Goal: Transaction & Acquisition: Purchase product/service

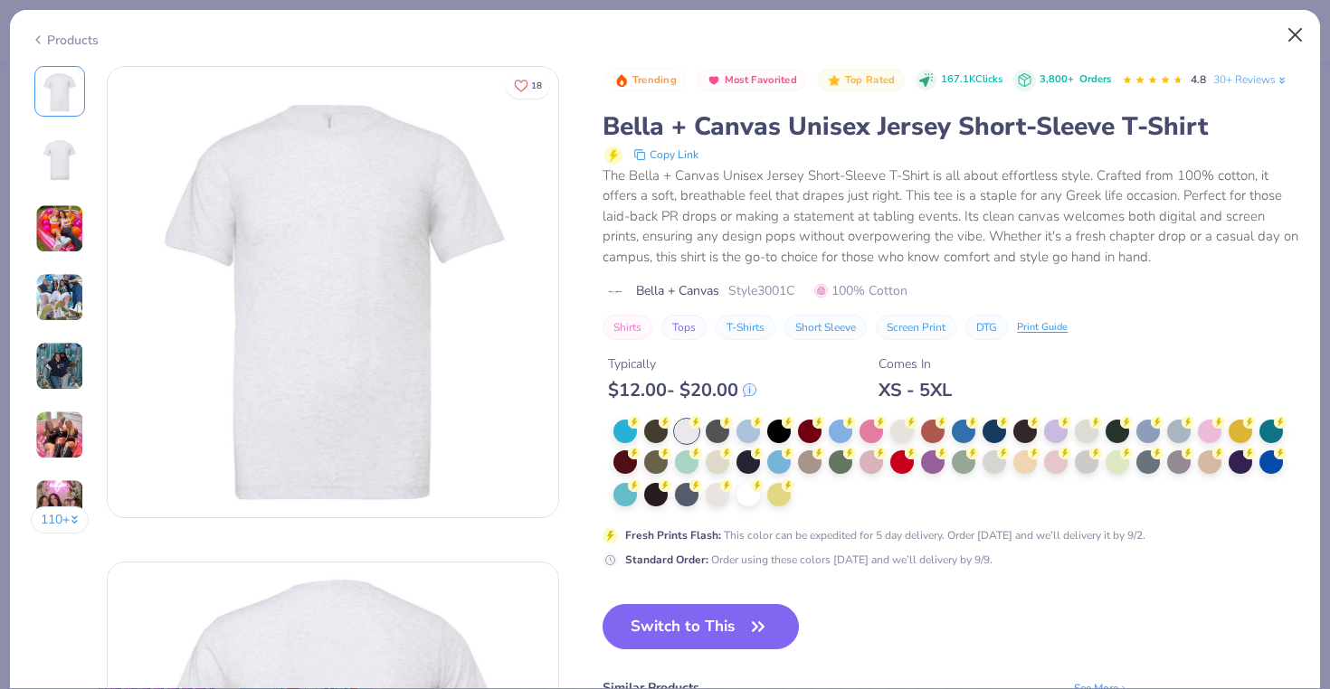
click at [1292, 35] on button "Close" at bounding box center [1295, 35] width 34 height 34
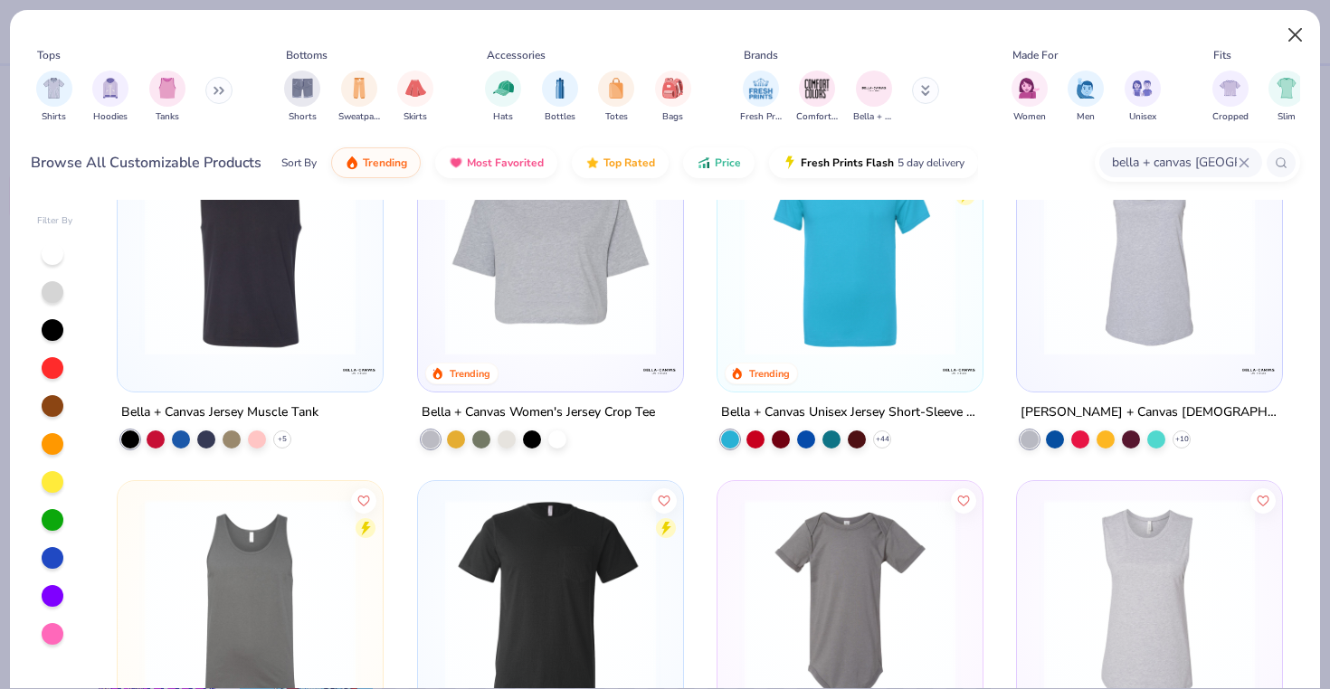
click at [1305, 34] on button "Close" at bounding box center [1295, 35] width 34 height 34
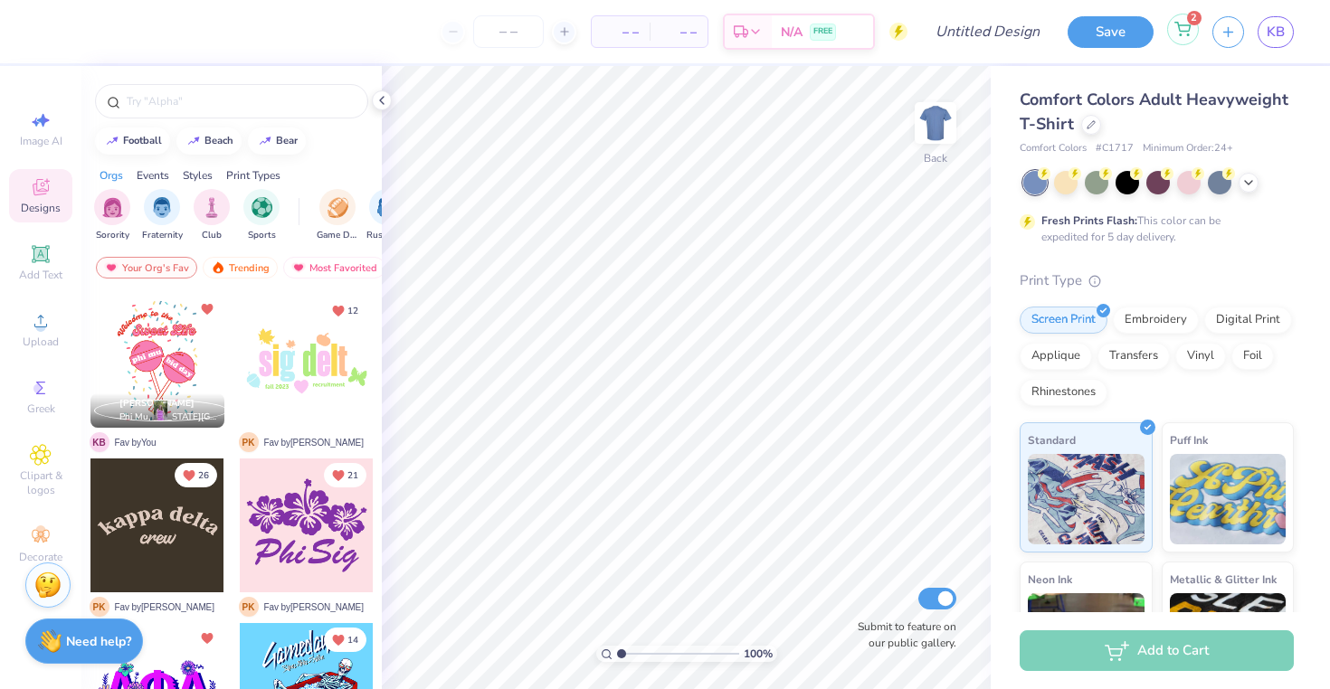
click at [1182, 28] on icon at bounding box center [1182, 29] width 16 height 14
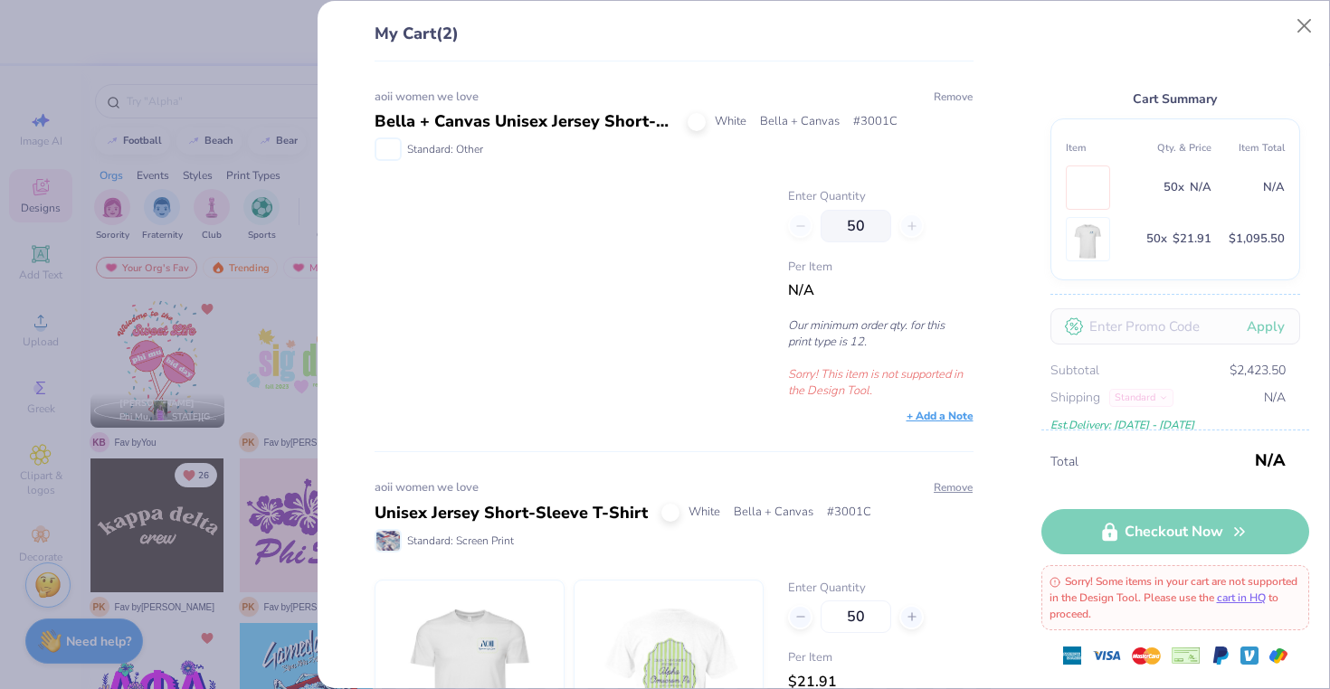
click at [964, 91] on button "Remove" at bounding box center [952, 97] width 41 height 16
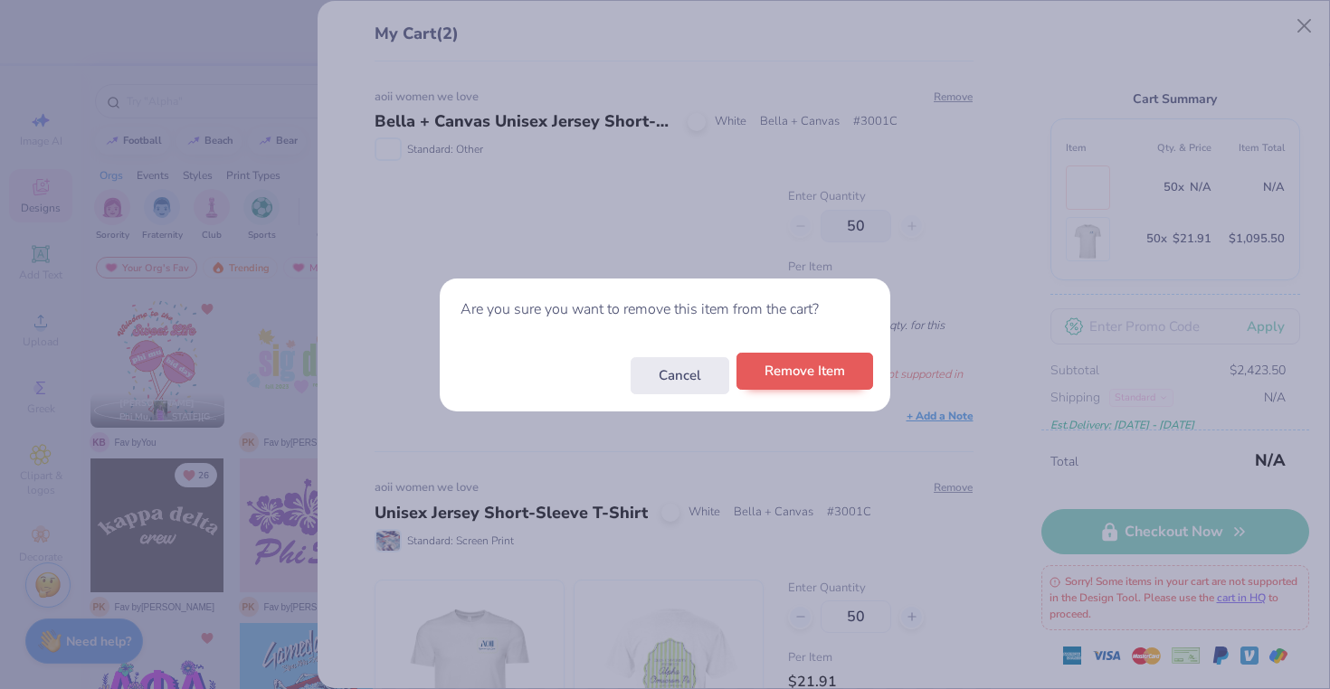
click at [817, 370] on button "Remove Item" at bounding box center [804, 371] width 137 height 37
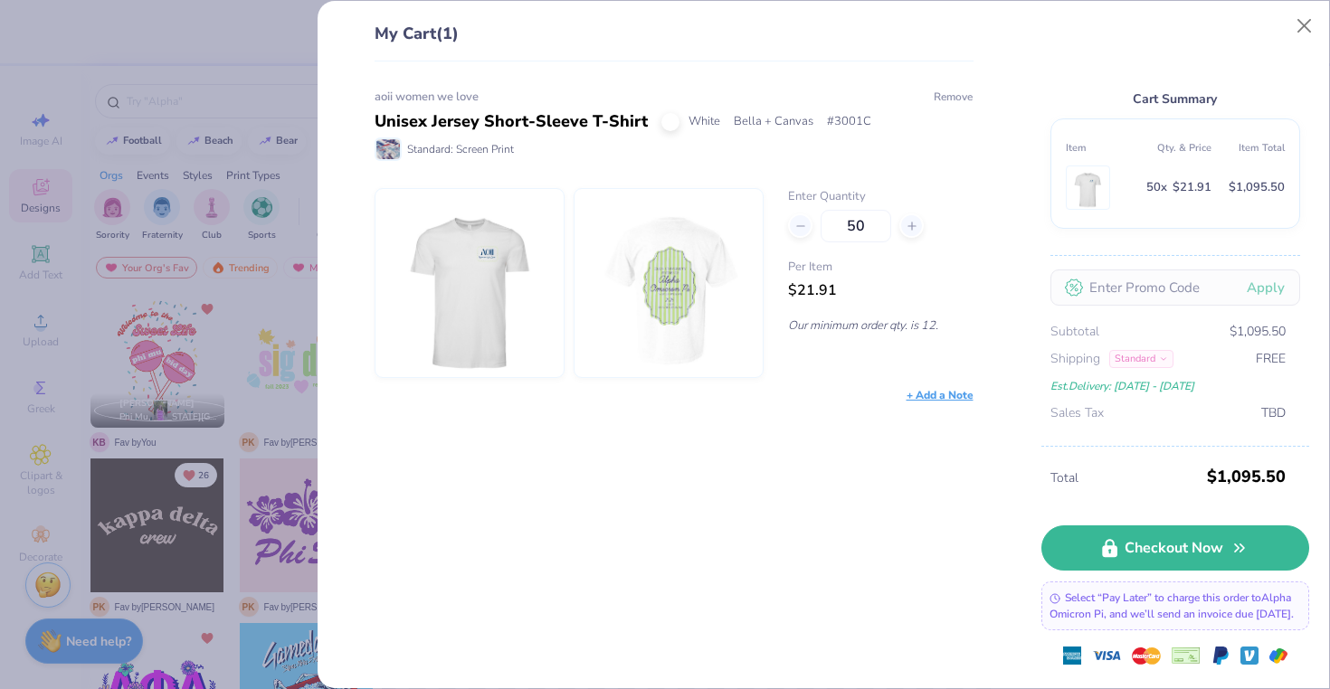
click at [942, 102] on button "Remove" at bounding box center [952, 97] width 41 height 16
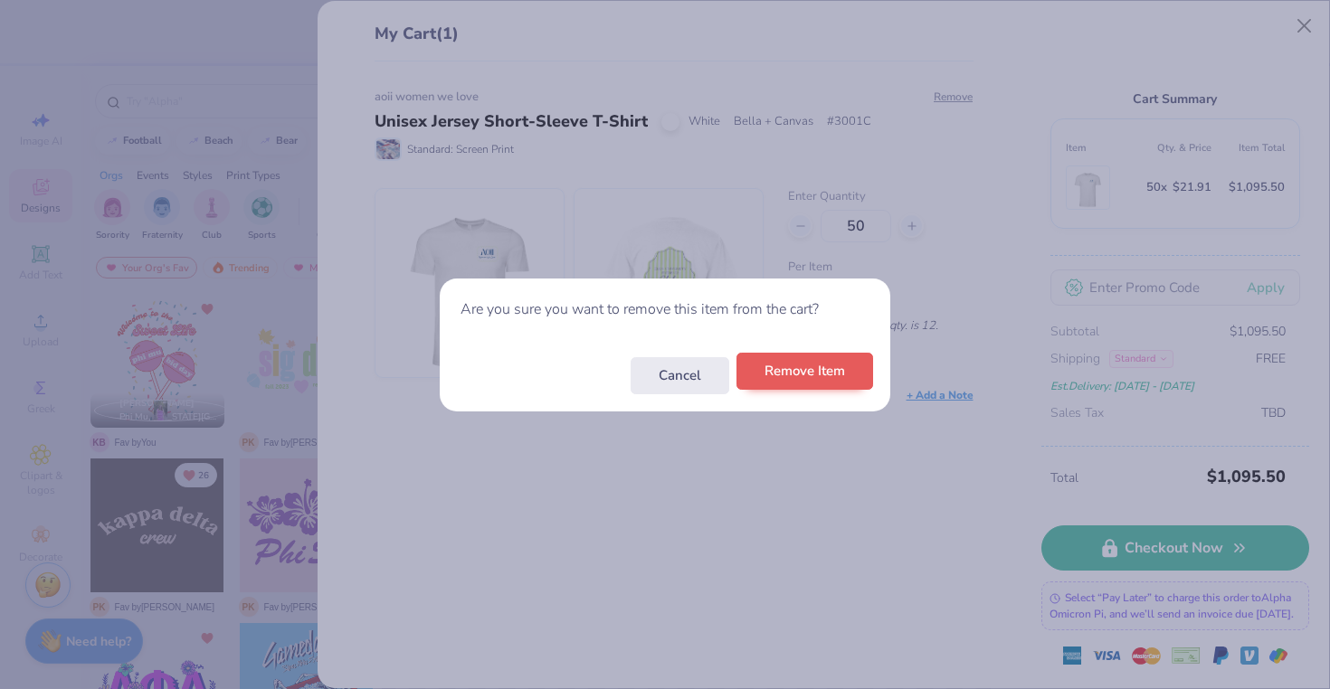
click at [792, 383] on button "Remove Item" at bounding box center [804, 371] width 137 height 37
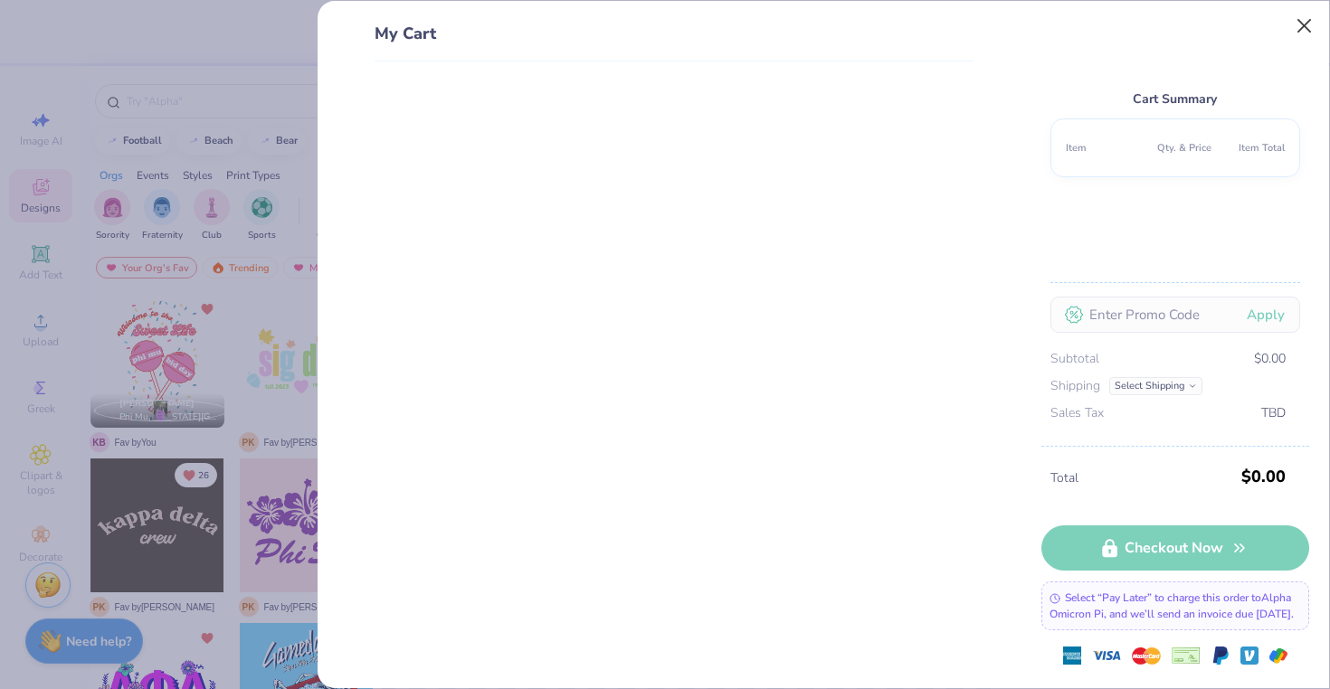
click at [1296, 24] on button "Close" at bounding box center [1304, 26] width 34 height 34
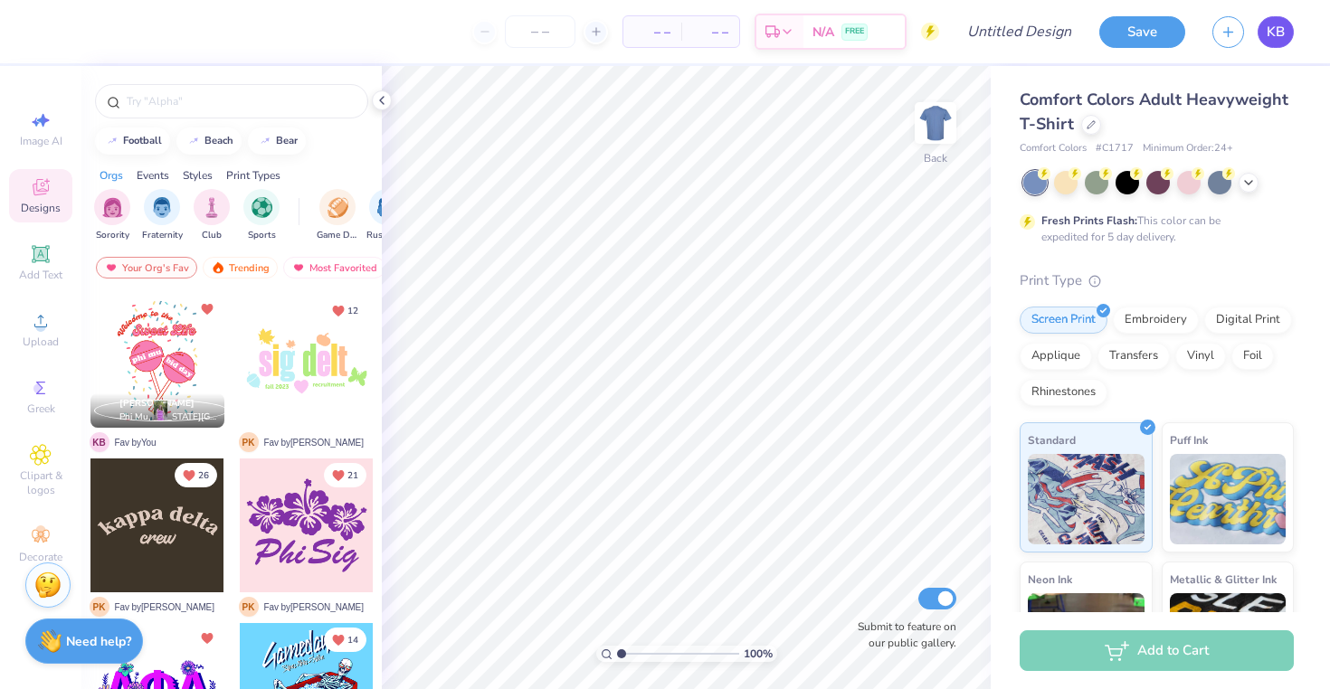
click at [1287, 43] on link "KB" at bounding box center [1275, 32] width 36 height 32
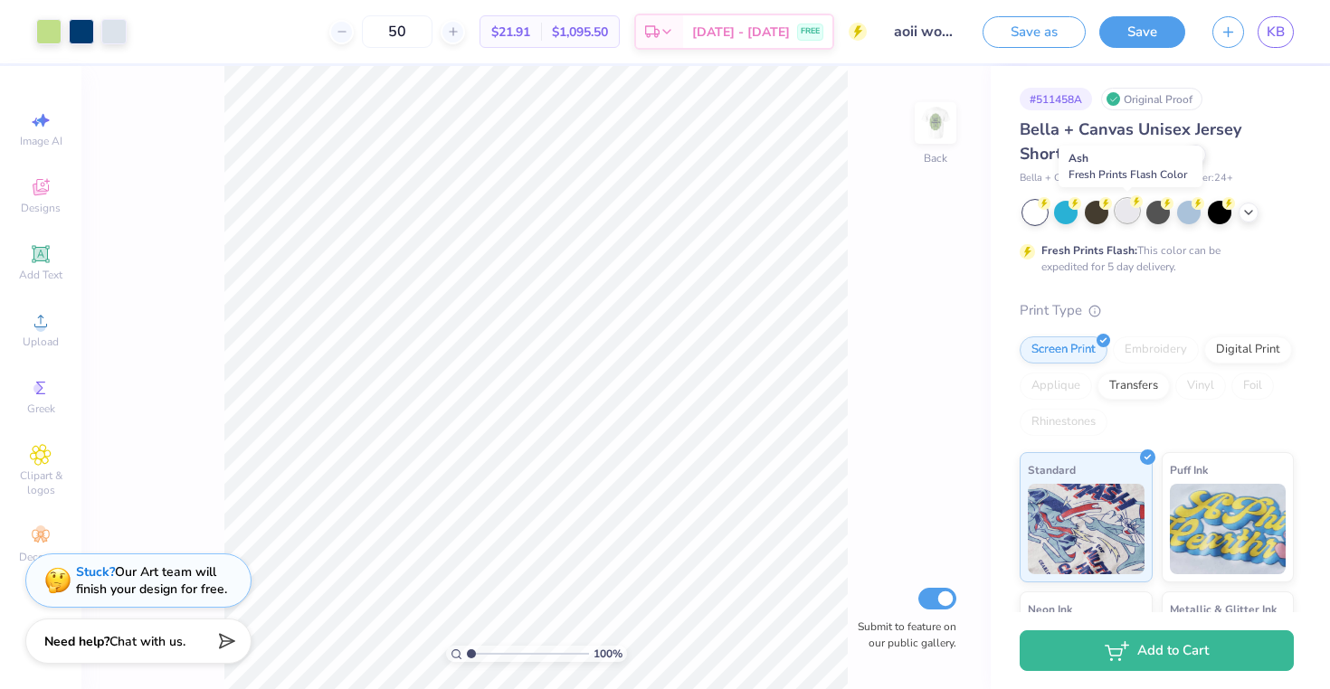
click at [1133, 213] on div at bounding box center [1127, 211] width 24 height 24
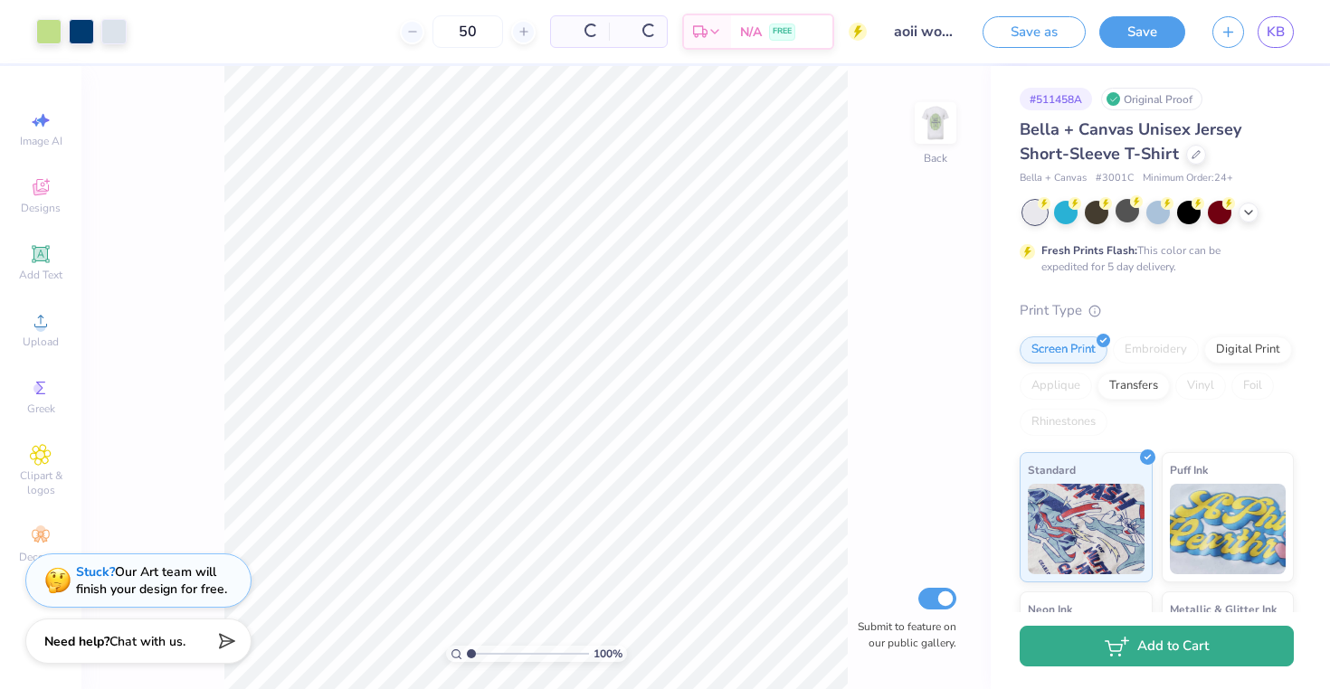
click at [1084, 650] on button "Add to Cart" at bounding box center [1156, 646] width 274 height 41
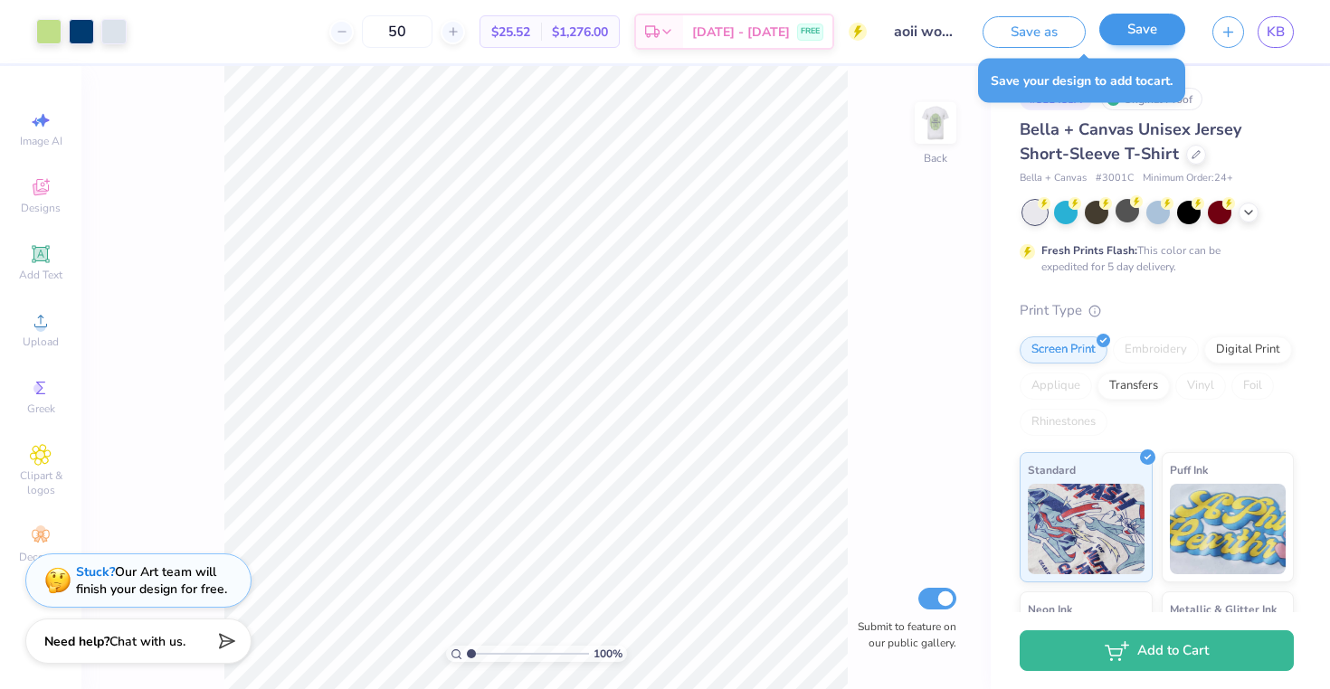
click at [1119, 30] on button "Save" at bounding box center [1142, 30] width 86 height 32
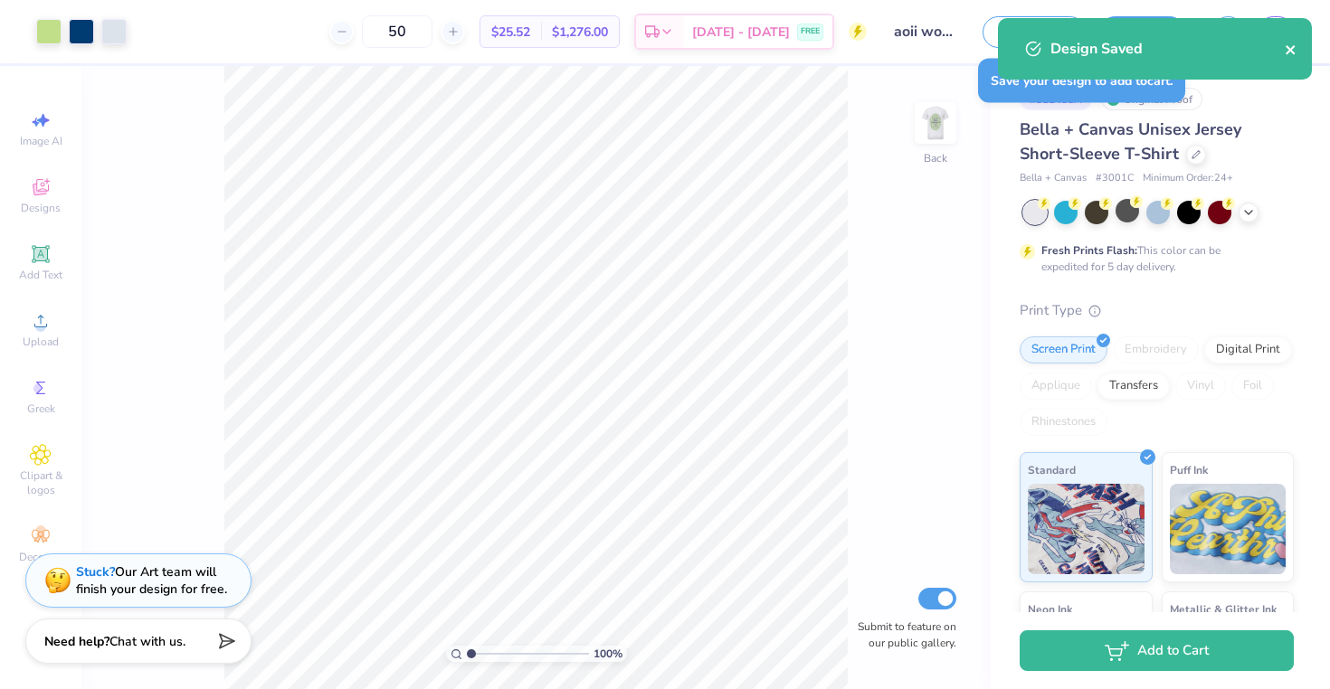
click at [1290, 52] on icon "close" at bounding box center [1290, 50] width 13 height 14
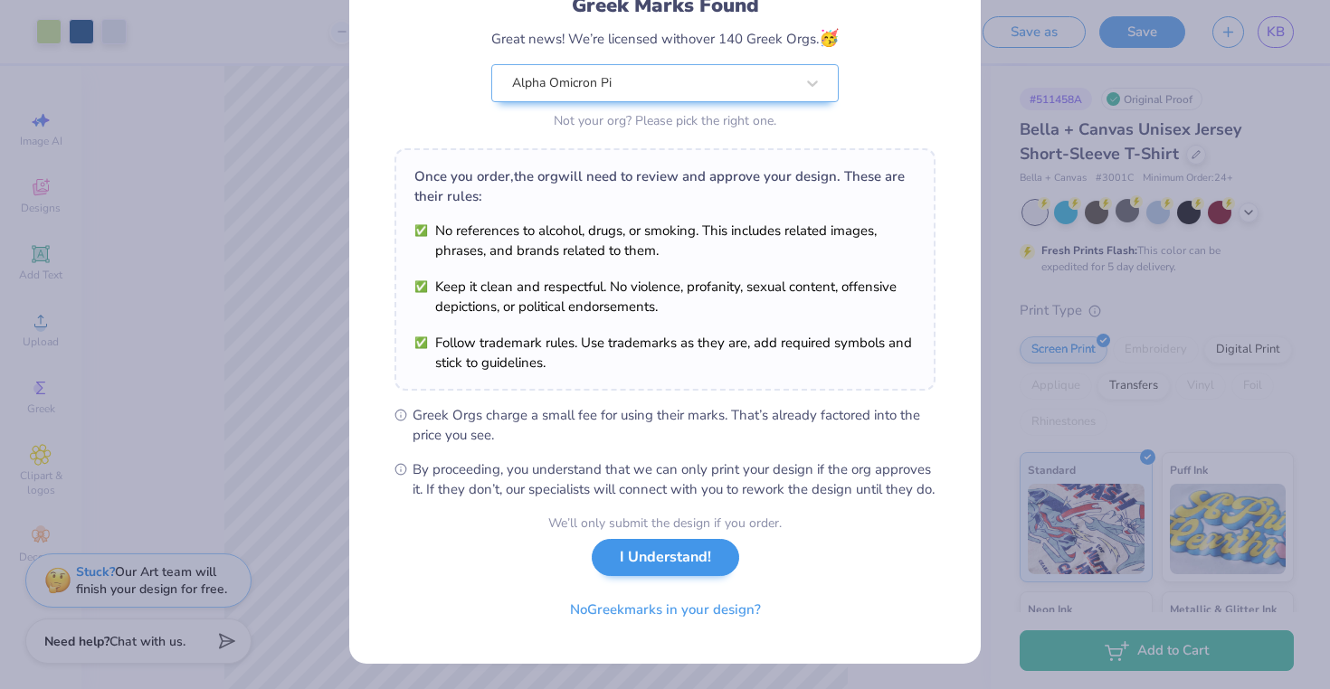
scroll to position [157, 0]
click at [658, 573] on button "I Understand!" at bounding box center [665, 557] width 147 height 37
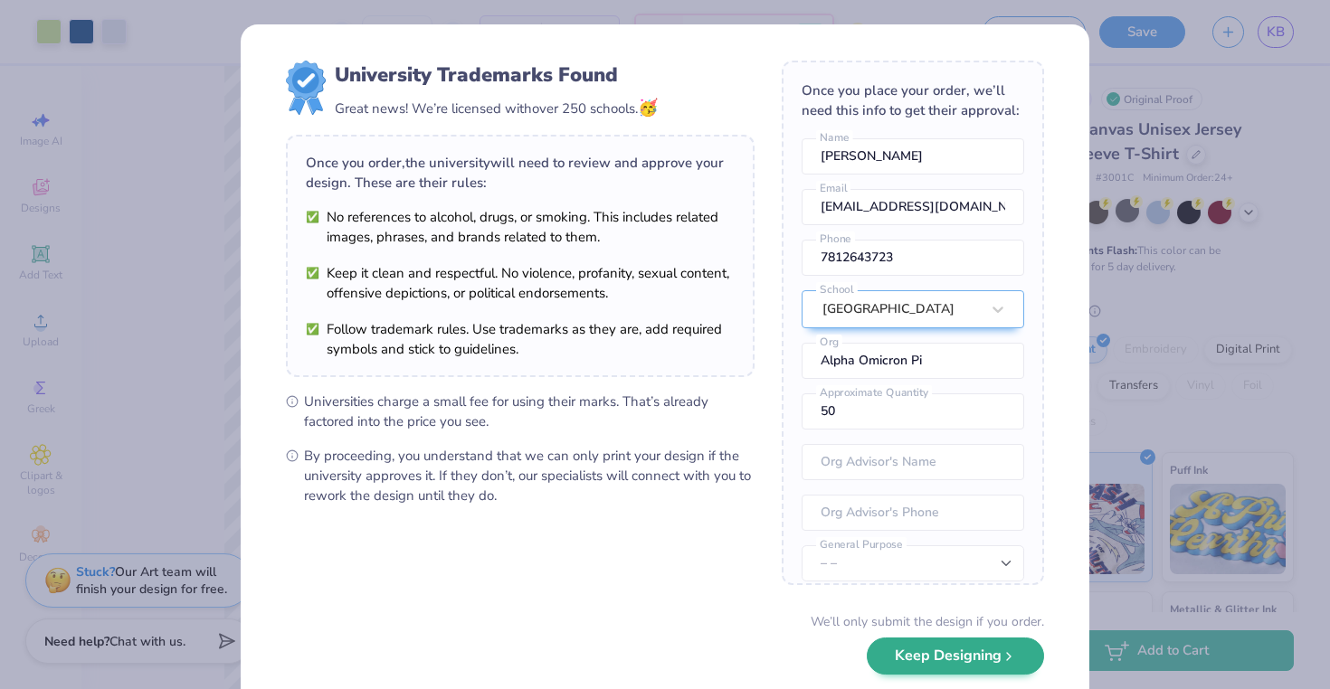
click at [936, 655] on button "Keep Designing" at bounding box center [954, 656] width 177 height 37
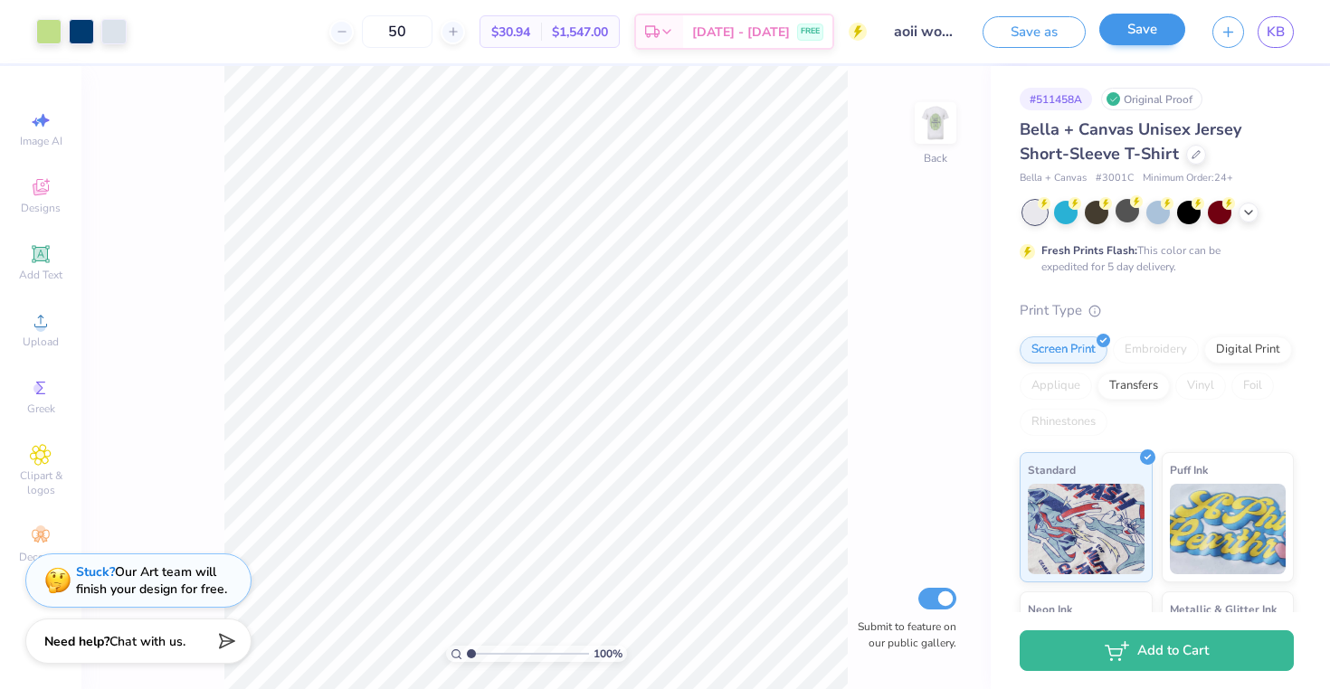
click at [1139, 31] on button "Save" at bounding box center [1142, 30] width 86 height 32
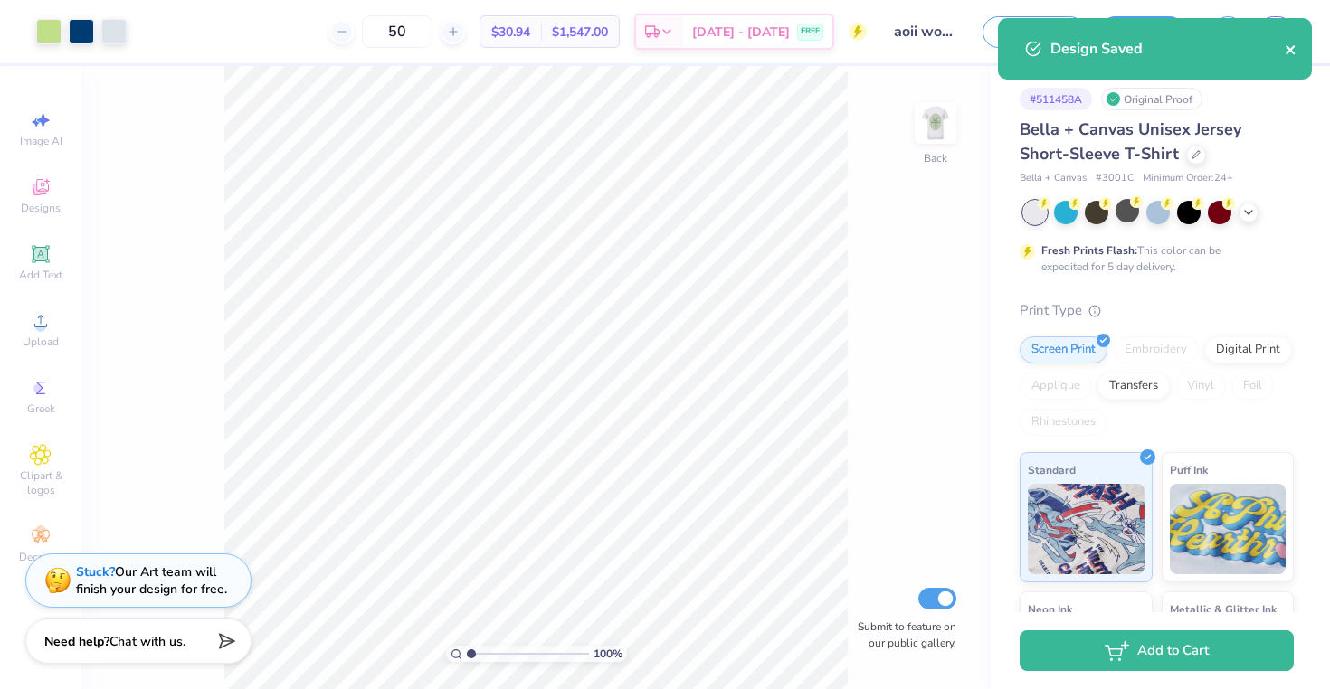
click at [1286, 55] on icon "close" at bounding box center [1290, 50] width 13 height 14
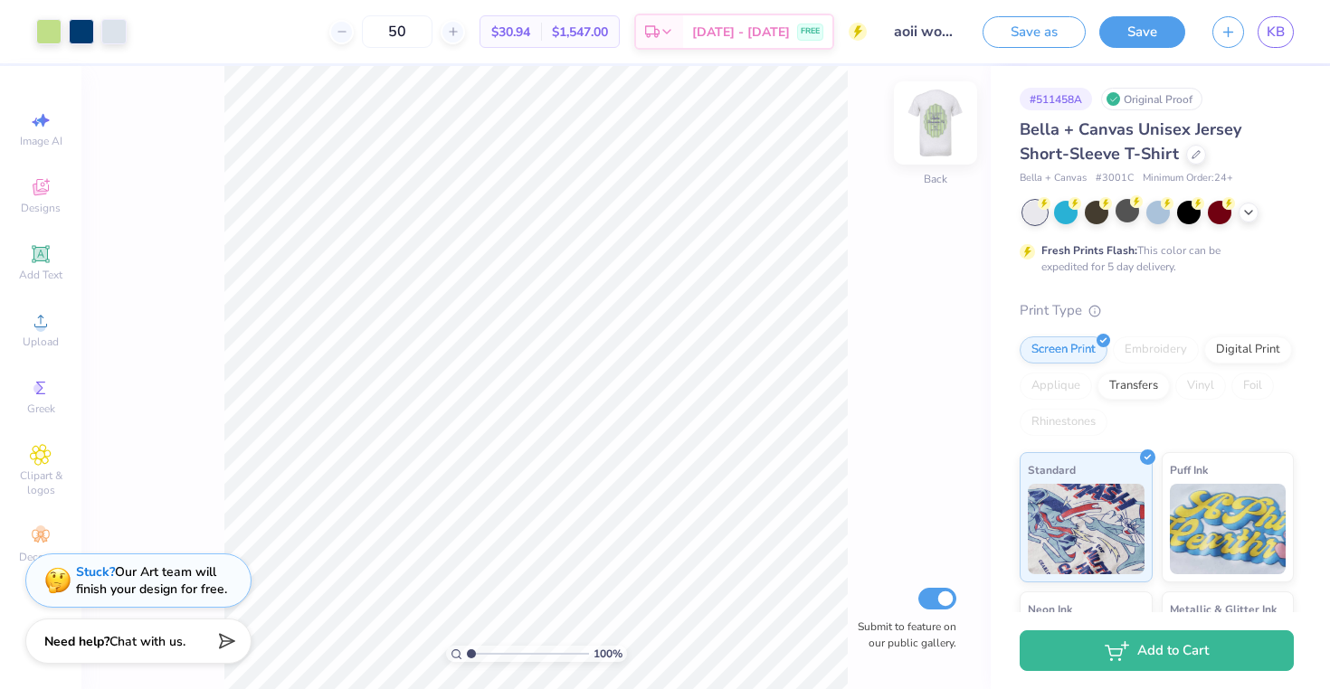
click at [932, 126] on img at bounding box center [935, 123] width 72 height 72
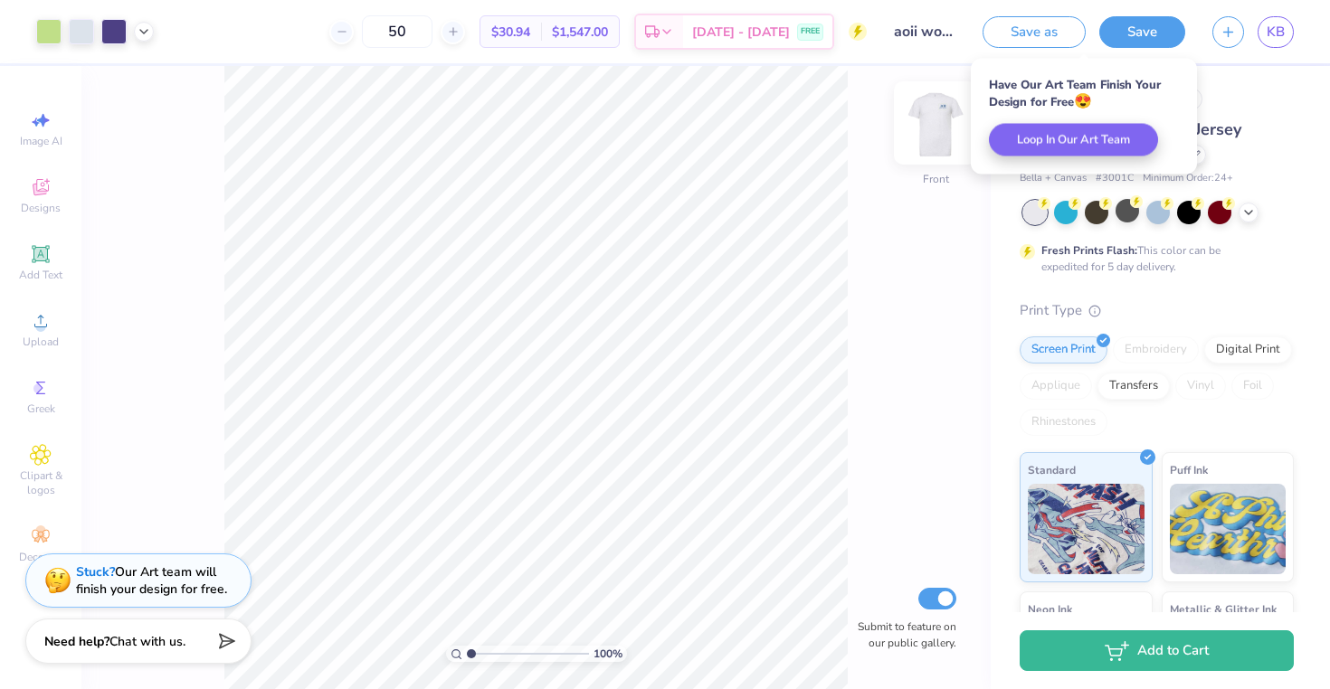
click at [932, 126] on img at bounding box center [935, 123] width 72 height 72
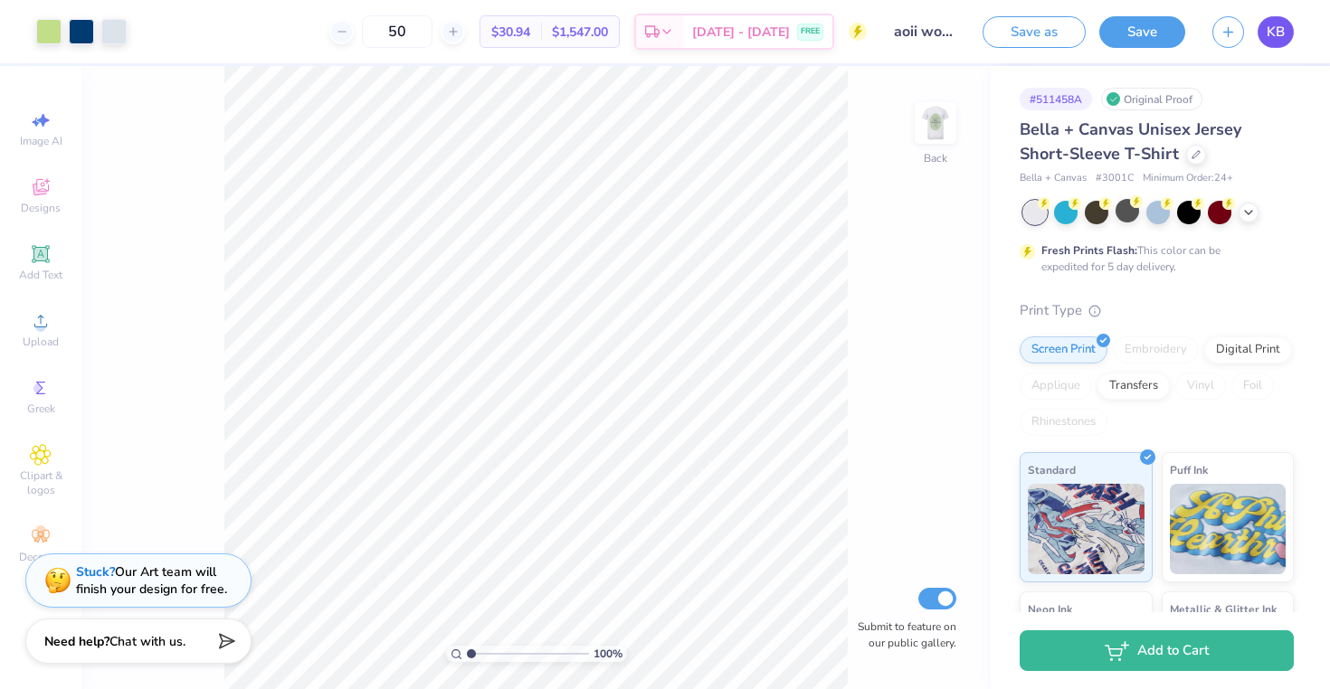
click at [1270, 26] on span "KB" at bounding box center [1275, 32] width 18 height 21
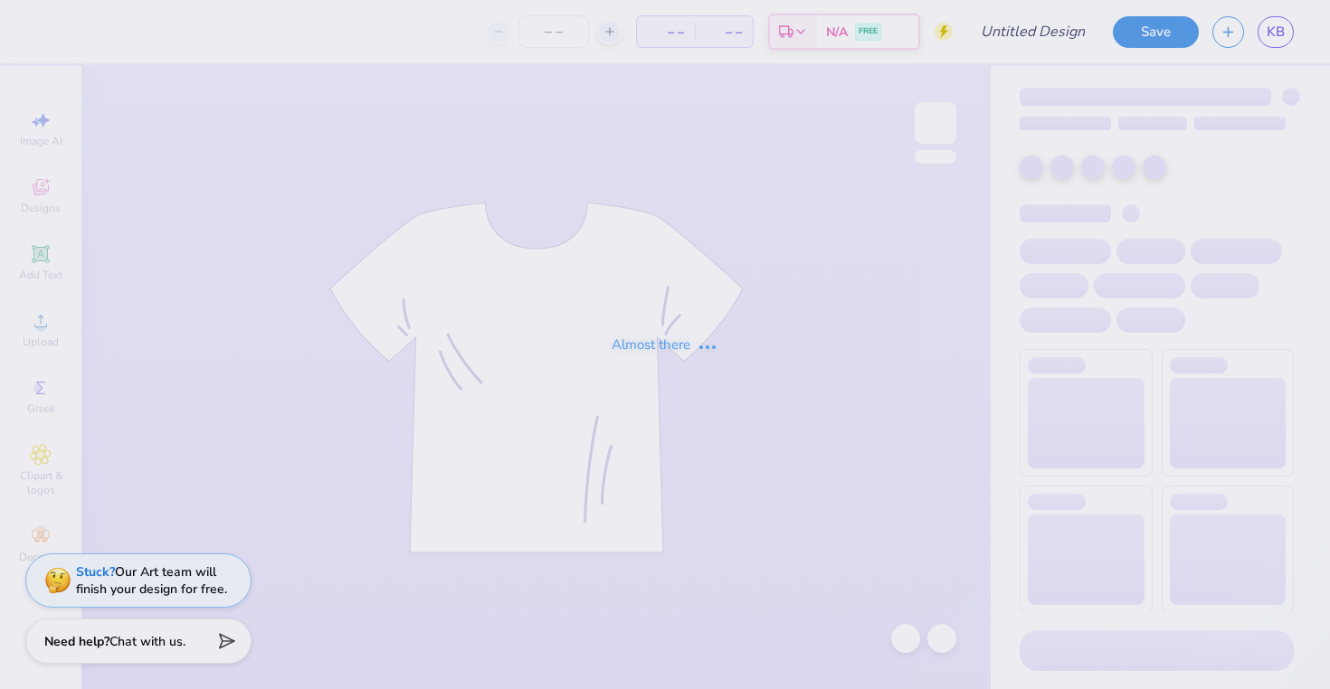
type input "aoii women we love"
type input "50"
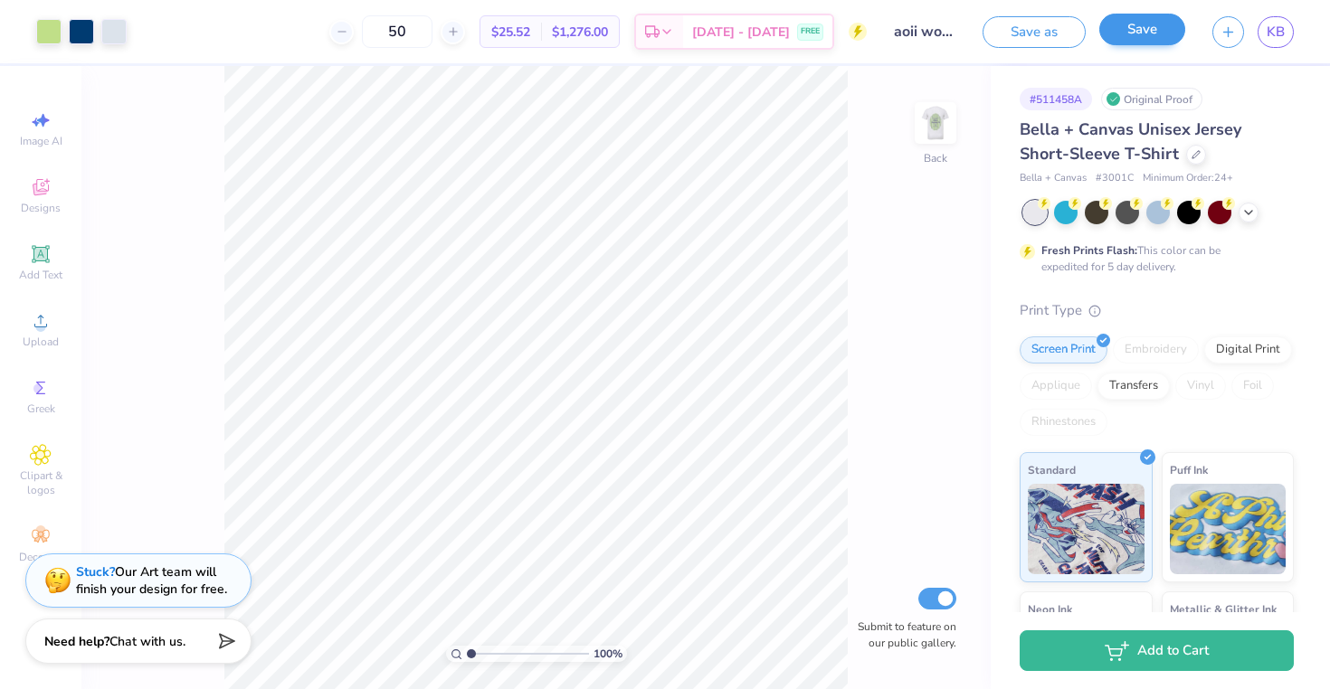
click at [1139, 38] on button "Save" at bounding box center [1142, 30] width 86 height 32
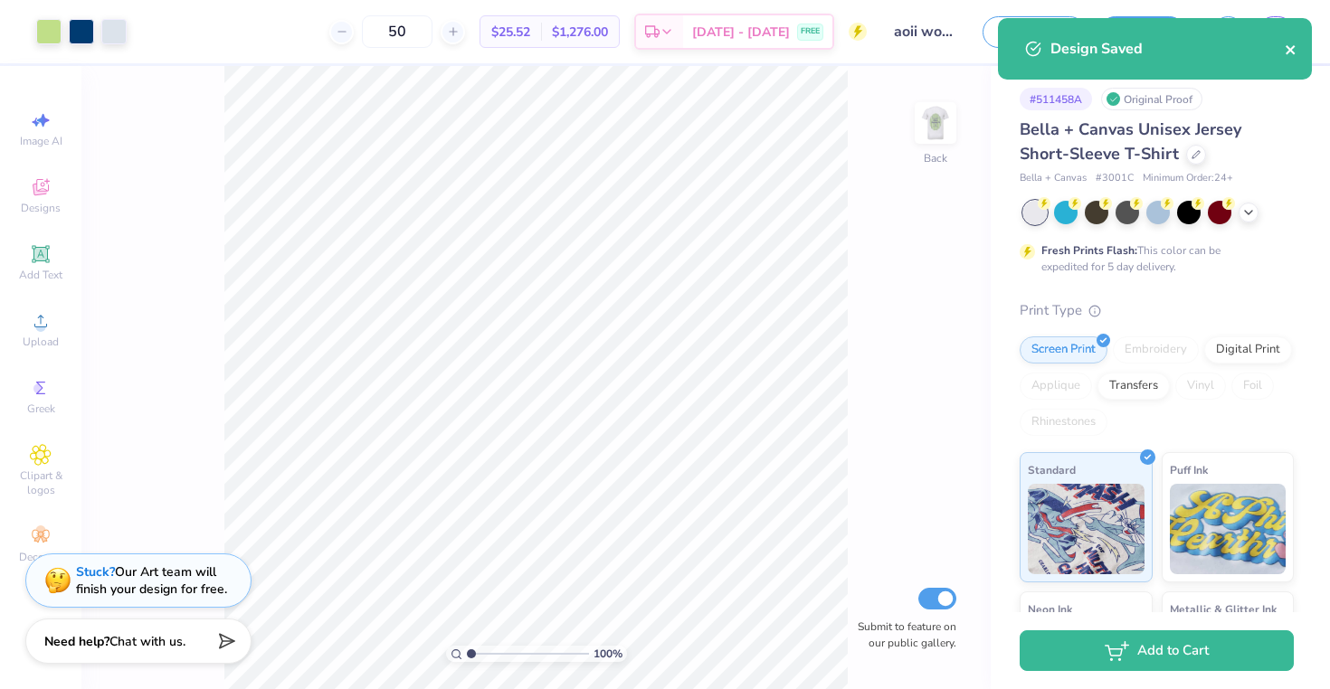
click at [1293, 56] on icon "close" at bounding box center [1290, 50] width 13 height 14
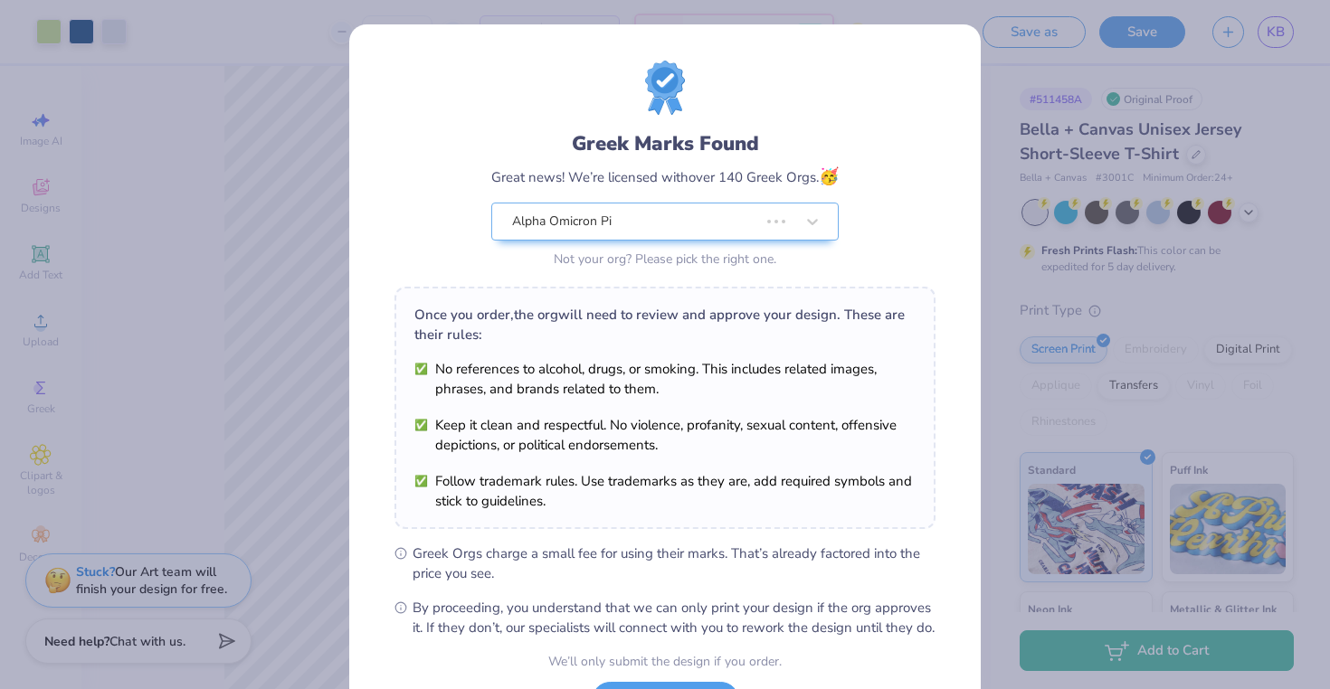
click at [1283, 40] on div "Design Saved" at bounding box center [1154, 55] width 321 height 82
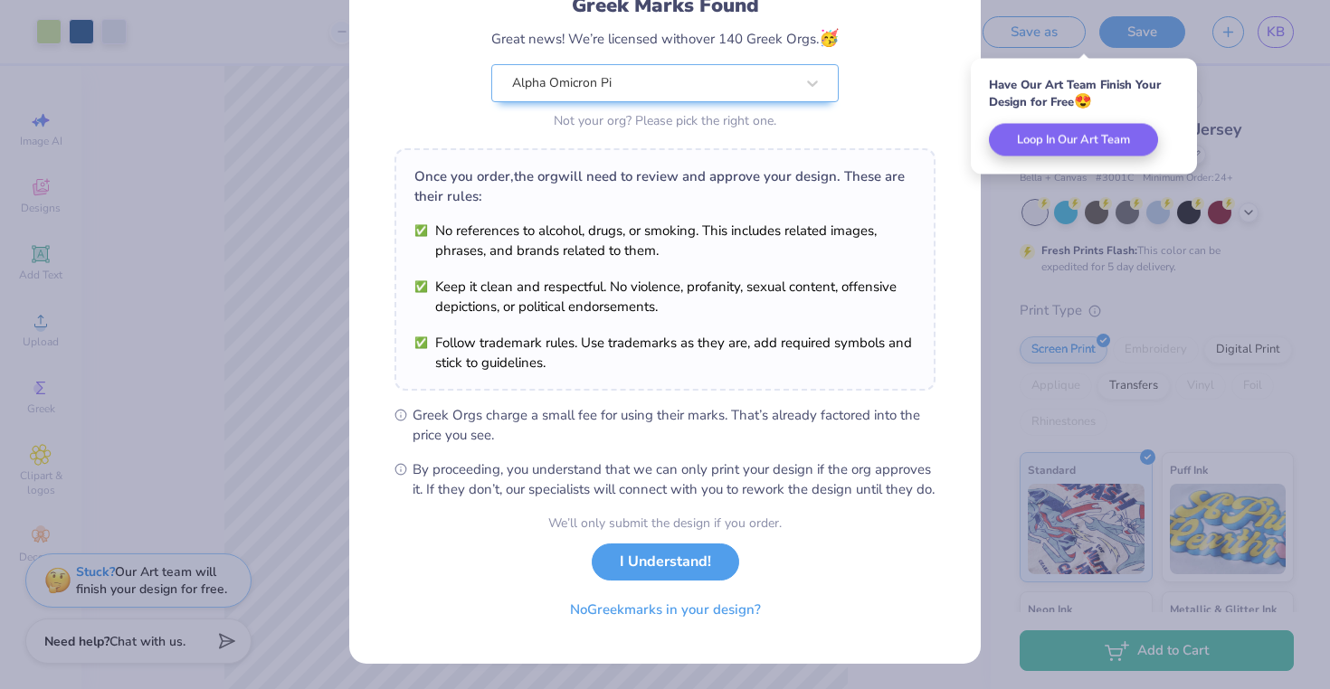
scroll to position [157, 0]
click at [633, 559] on button "I Understand!" at bounding box center [665, 557] width 147 height 37
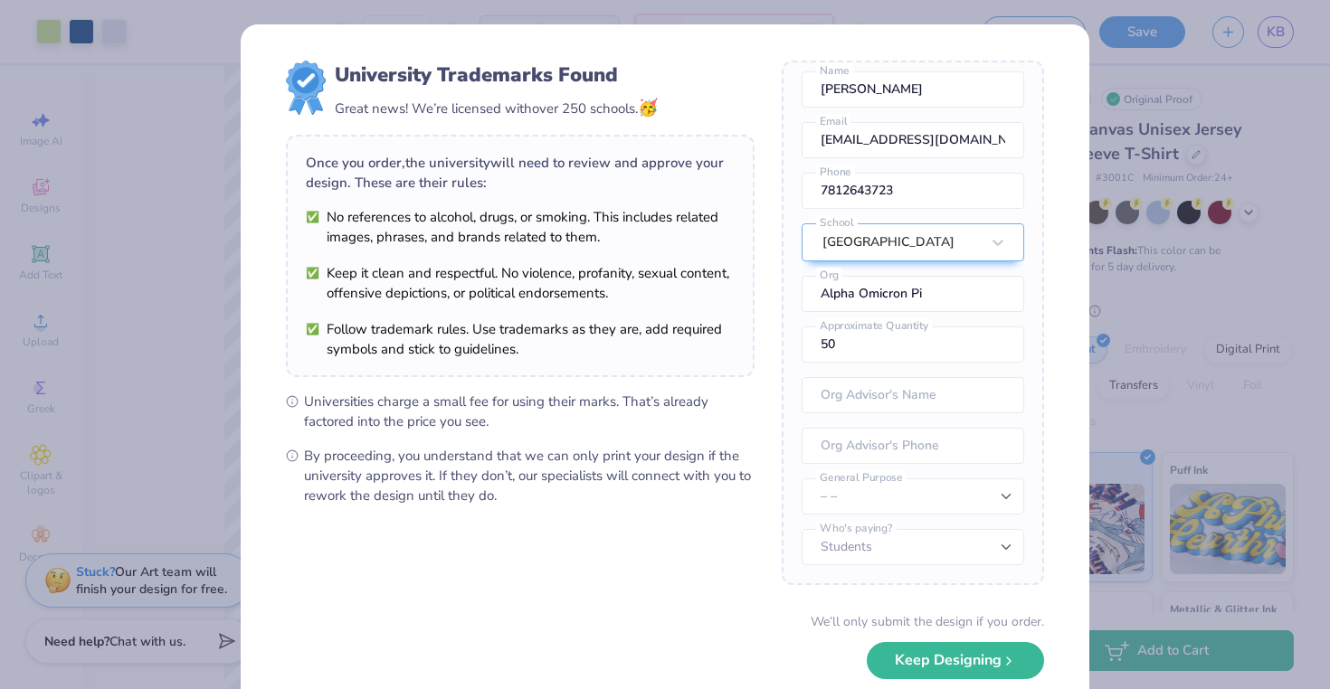
scroll to position [67, 0]
click at [953, 506] on select "– – Member apparel for registered Student Organization / Department / School Fu…" at bounding box center [912, 496] width 222 height 36
select select "Member apparel for registered Student Organization / Department / School"
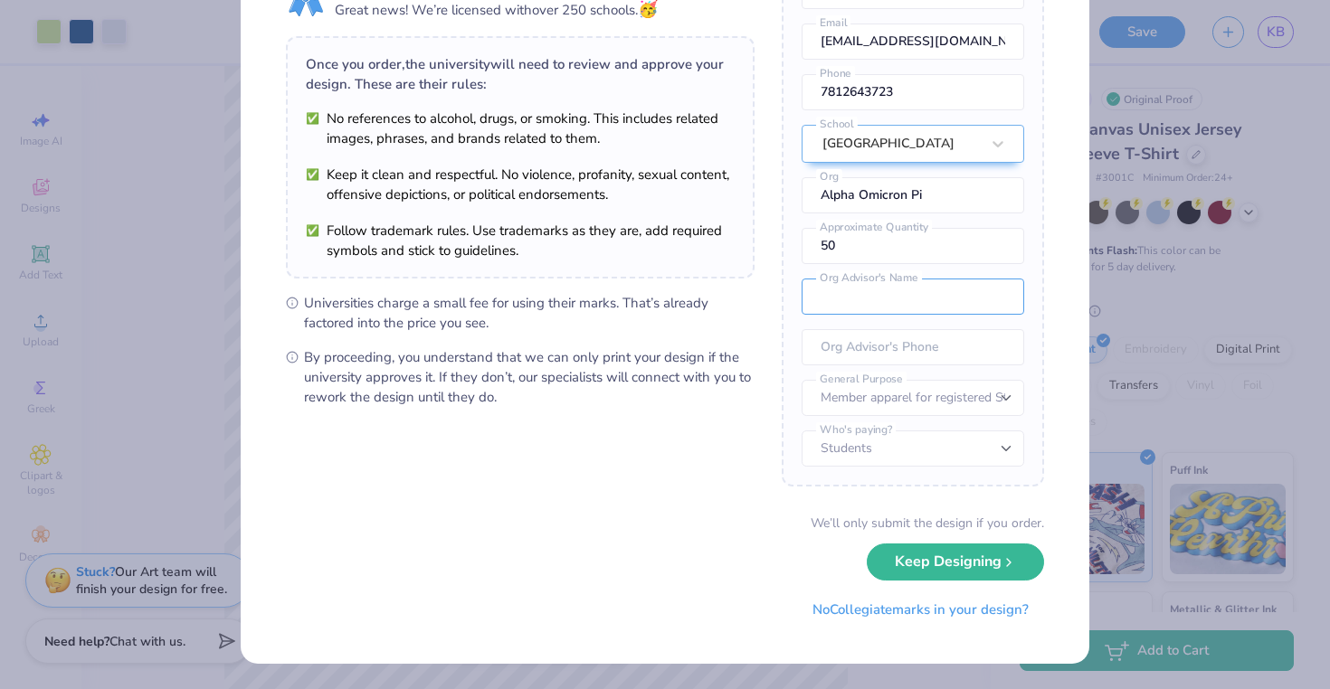
scroll to position [98, 0]
click at [784, 516] on div "We’ll only submit the design if you order. Keep Designing No Collegiate marks i…" at bounding box center [665, 572] width 758 height 114
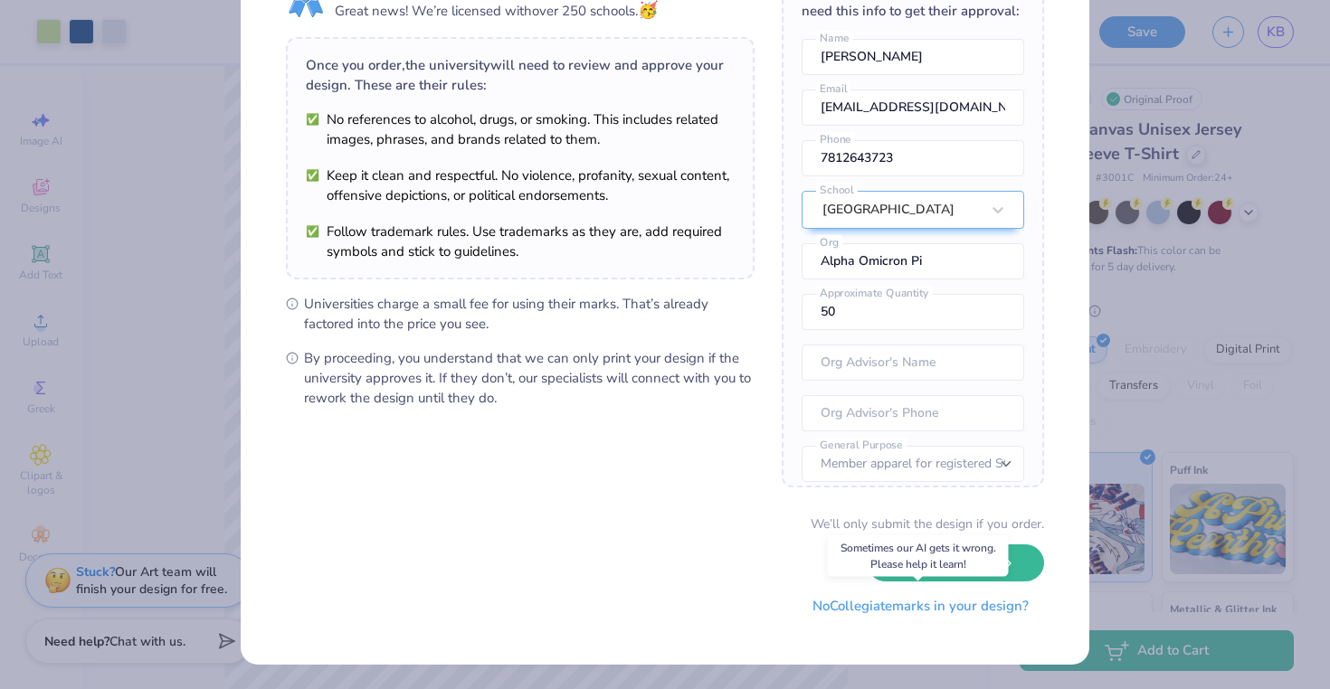
click at [844, 602] on button "No Collegiate marks in your design?" at bounding box center [920, 606] width 247 height 37
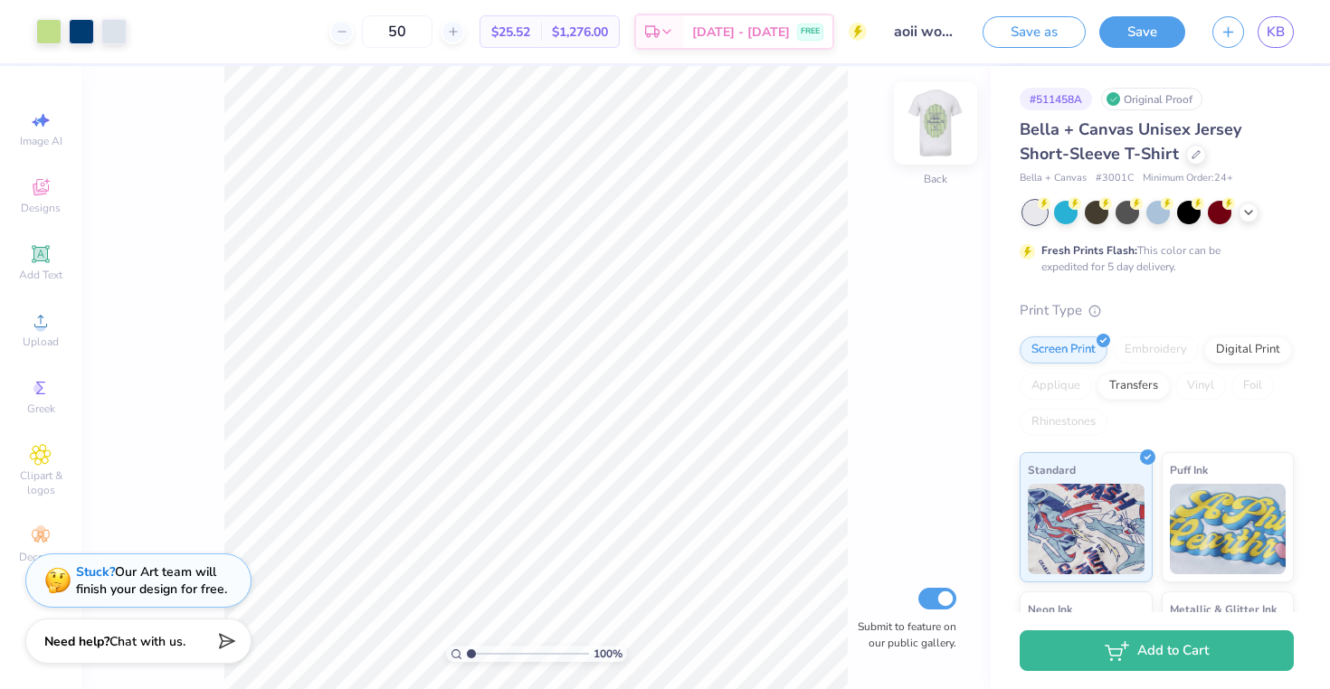
click at [951, 126] on img at bounding box center [935, 123] width 72 height 72
click at [951, 127] on img at bounding box center [935, 123] width 72 height 72
click at [1281, 29] on span "KB" at bounding box center [1275, 32] width 18 height 21
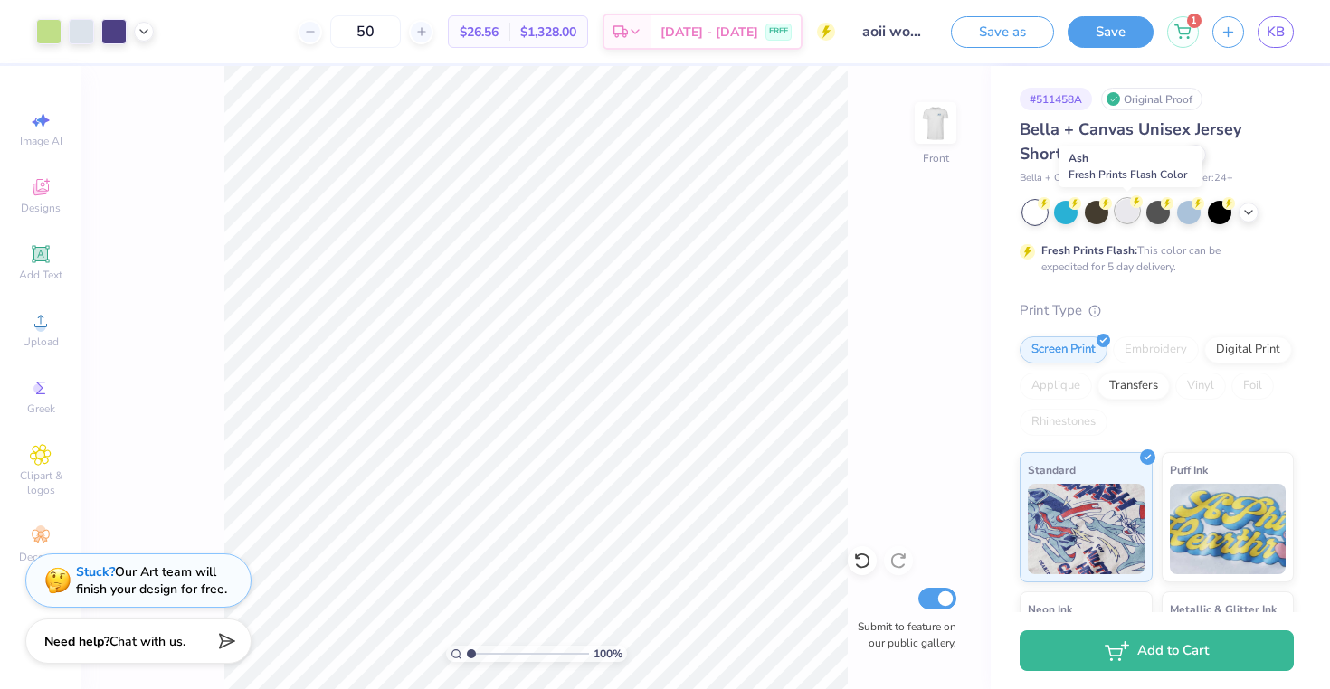
click at [1131, 207] on div at bounding box center [1127, 211] width 24 height 24
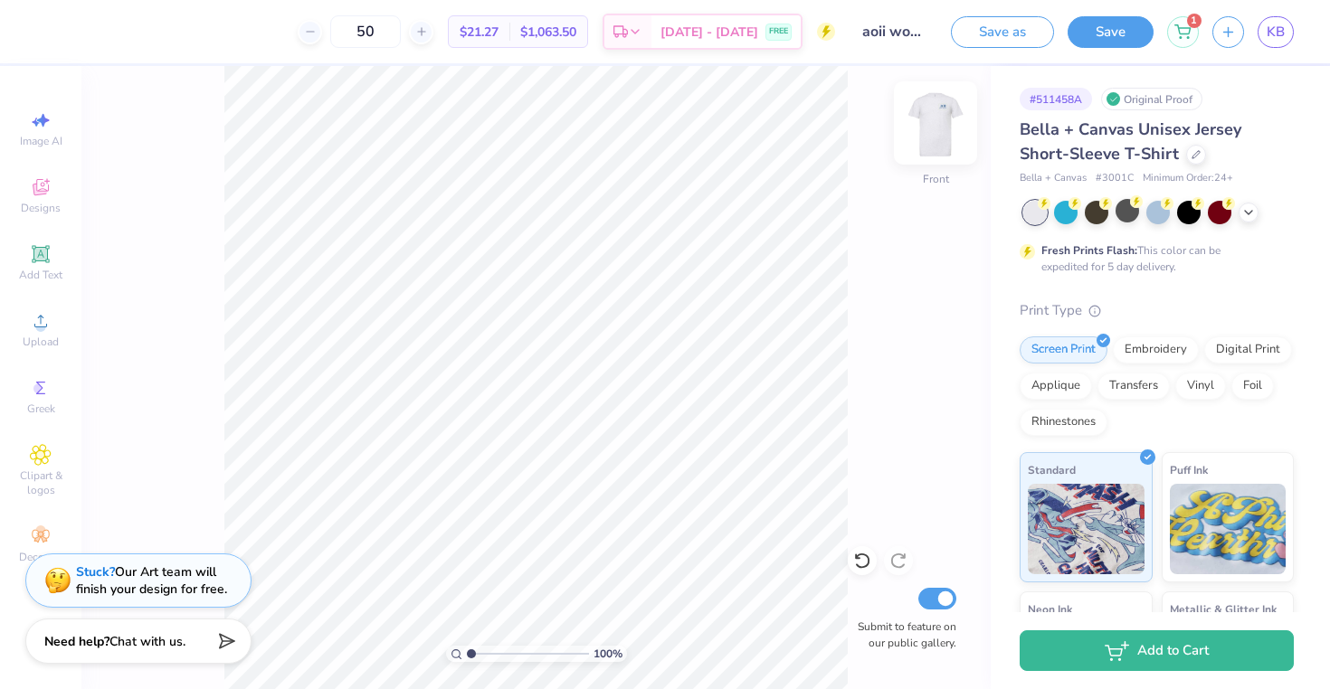
click at [932, 121] on img at bounding box center [935, 123] width 72 height 72
click at [941, 116] on img at bounding box center [935, 123] width 72 height 72
click at [955, 108] on img at bounding box center [935, 123] width 72 height 72
click at [1252, 209] on polyline at bounding box center [1248, 211] width 7 height 4
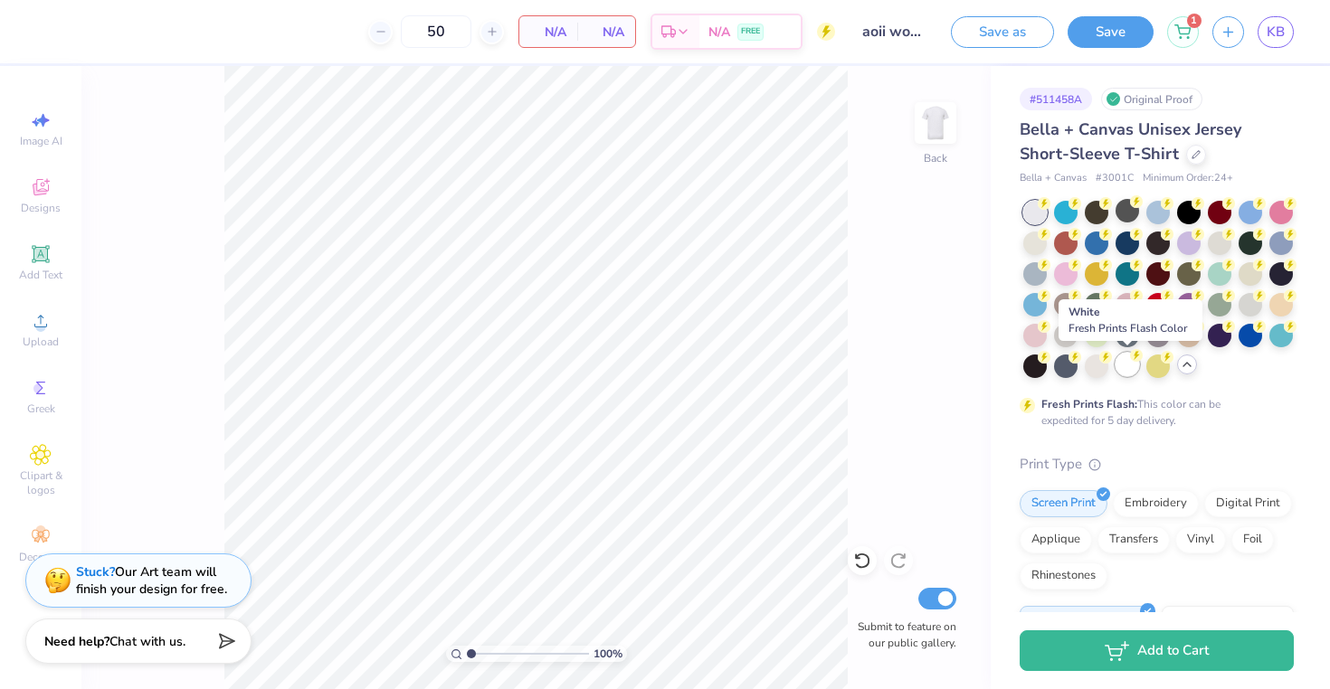
click at [1131, 359] on icon at bounding box center [1136, 355] width 13 height 13
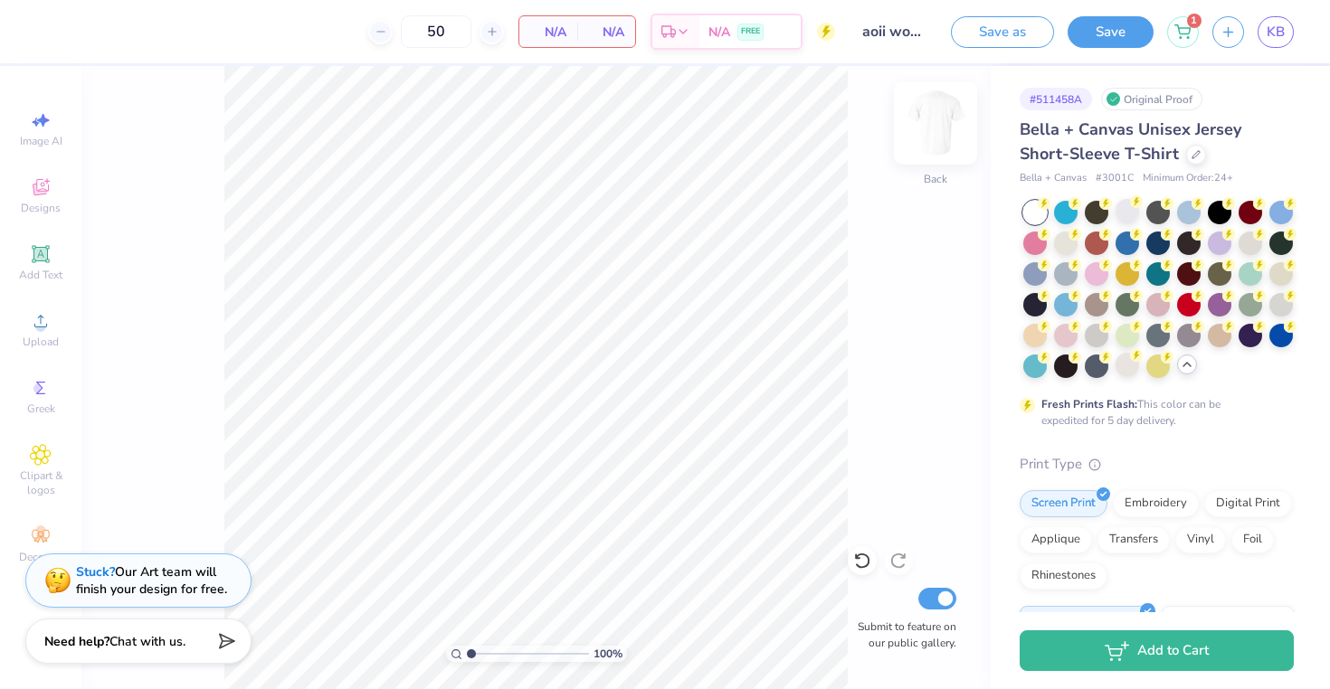
click at [935, 135] on img at bounding box center [935, 123] width 72 height 72
click at [934, 133] on img at bounding box center [935, 123] width 72 height 72
click at [1074, 242] on div at bounding box center [1066, 242] width 24 height 24
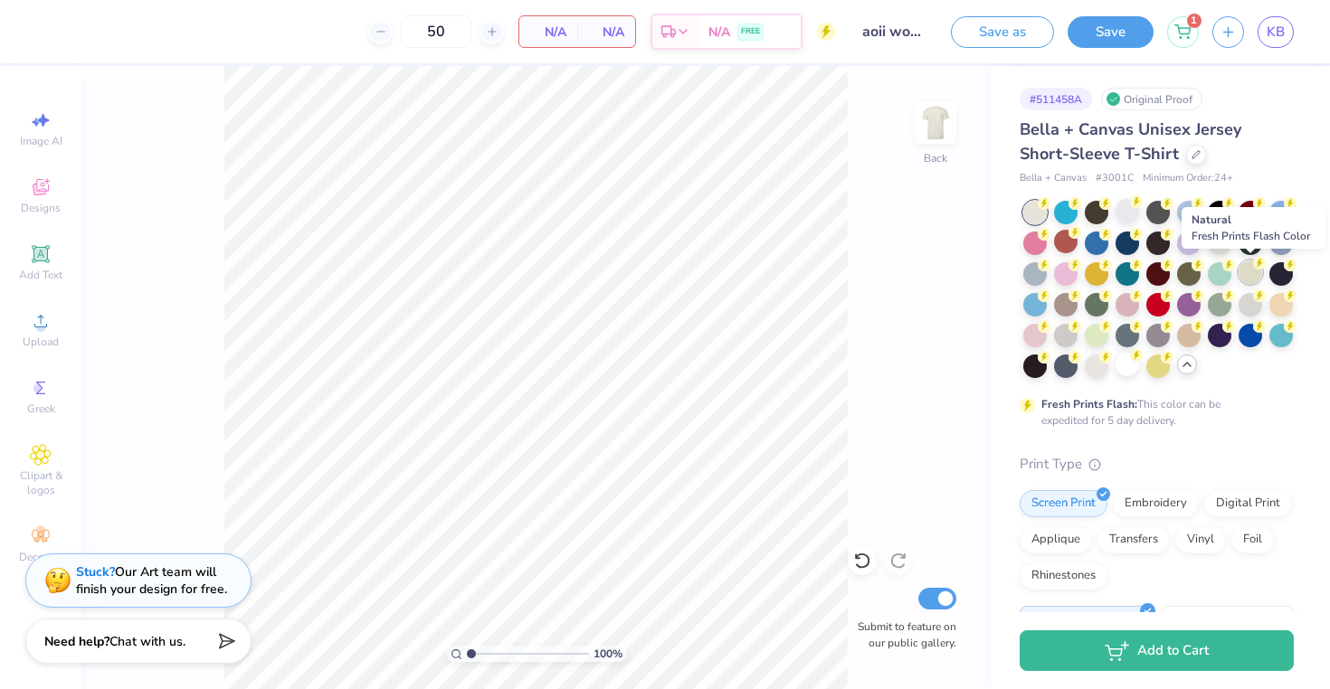
click at [1253, 267] on icon at bounding box center [1259, 263] width 13 height 13
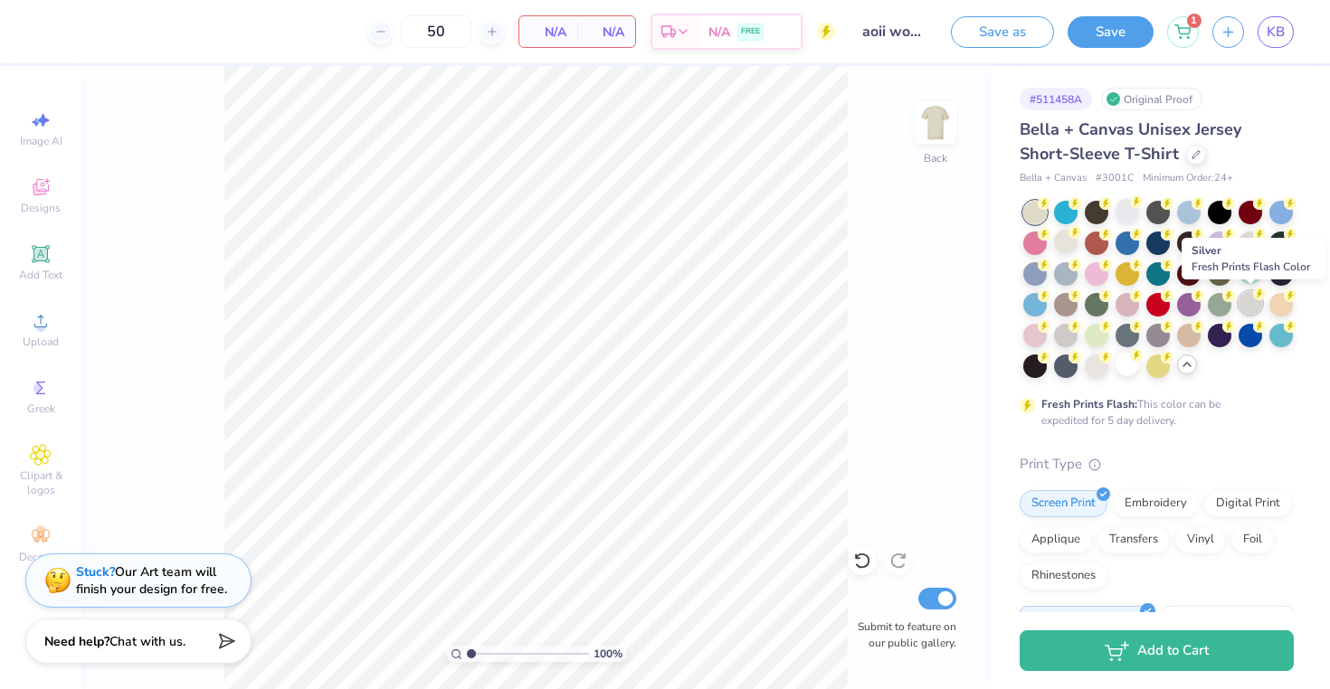
click at [1254, 302] on div at bounding box center [1250, 303] width 24 height 24
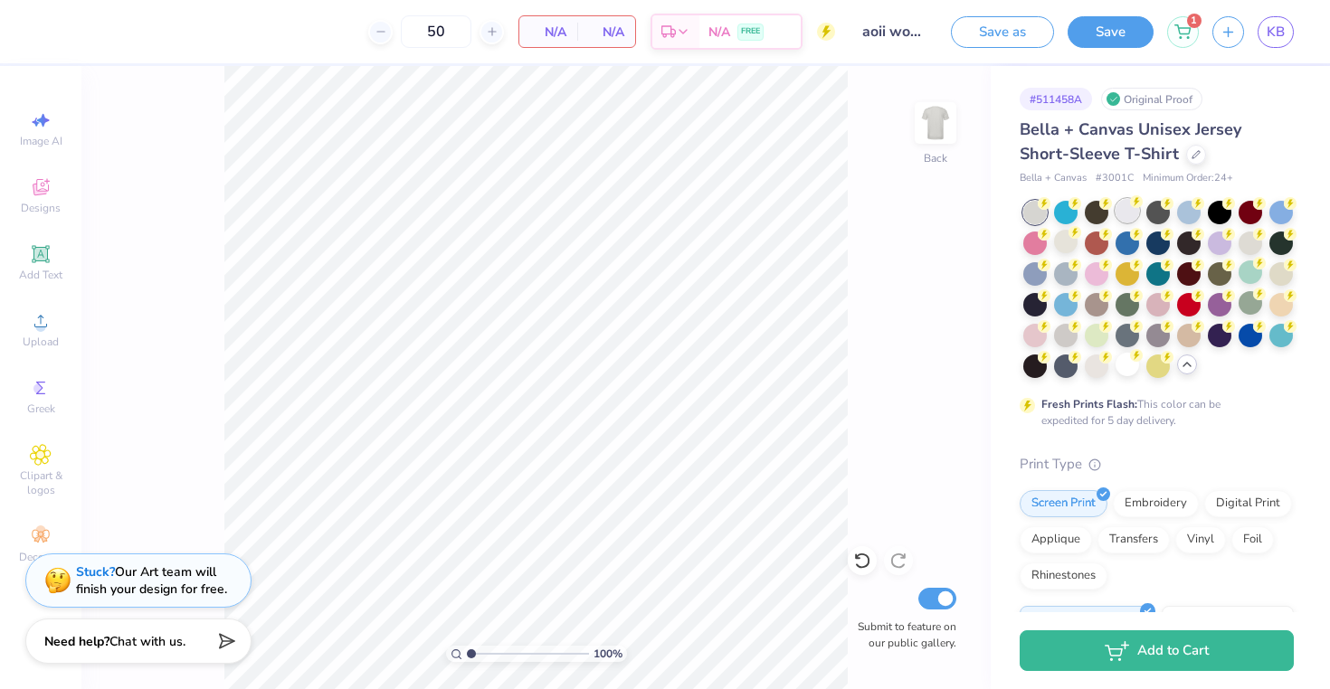
click at [1126, 213] on div at bounding box center [1127, 211] width 24 height 24
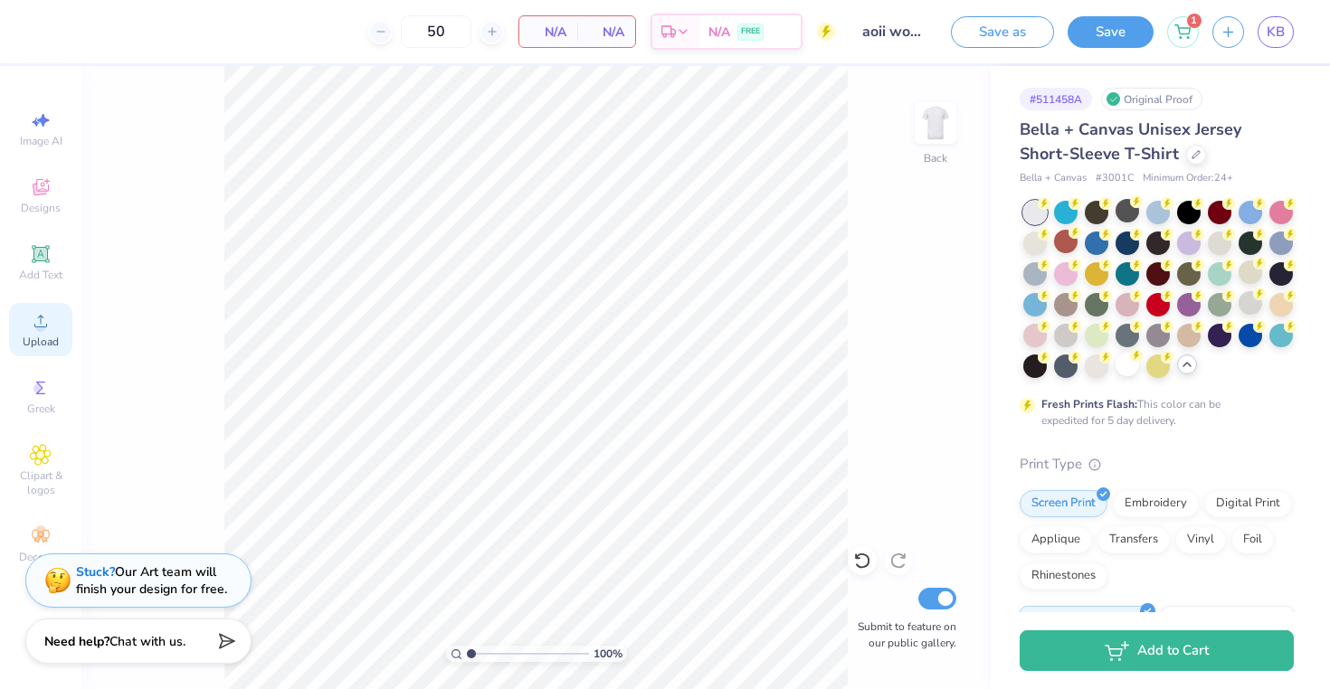
click at [40, 331] on circle at bounding box center [40, 327] width 10 height 10
click at [942, 136] on img at bounding box center [935, 123] width 72 height 72
click at [36, 320] on icon at bounding box center [41, 321] width 22 height 22
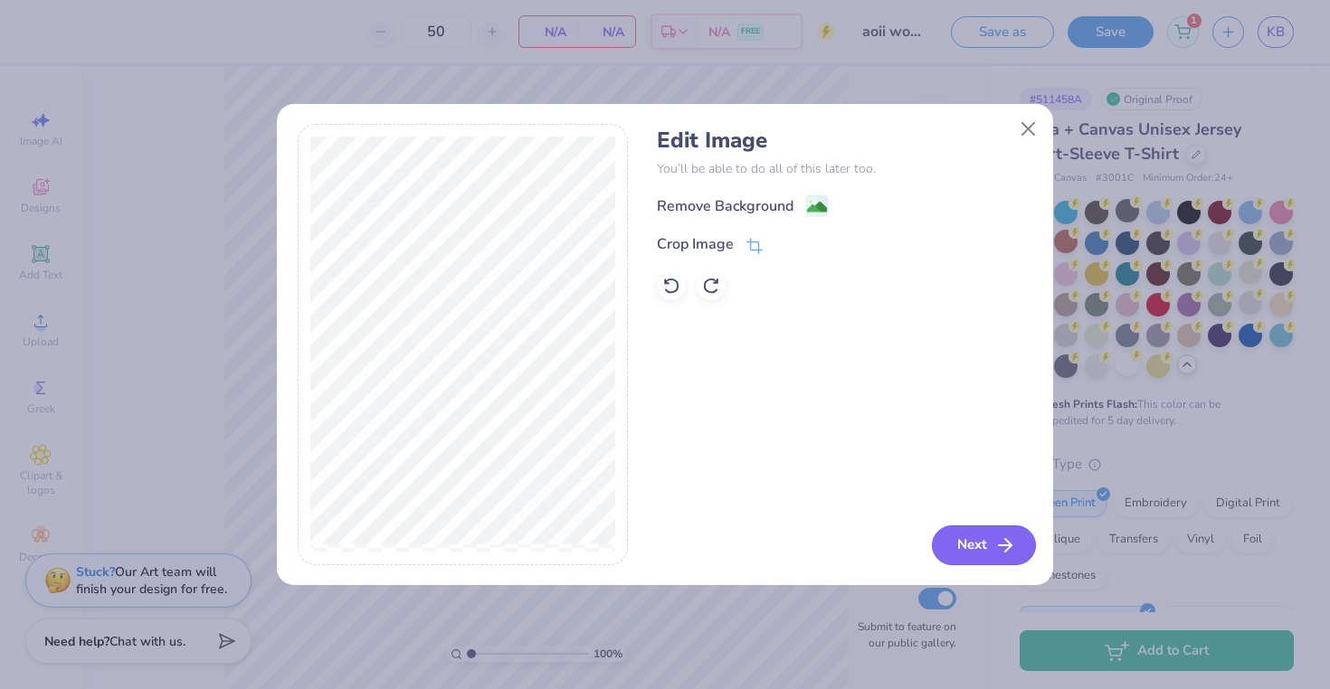
click at [989, 546] on button "Next" at bounding box center [984, 545] width 104 height 40
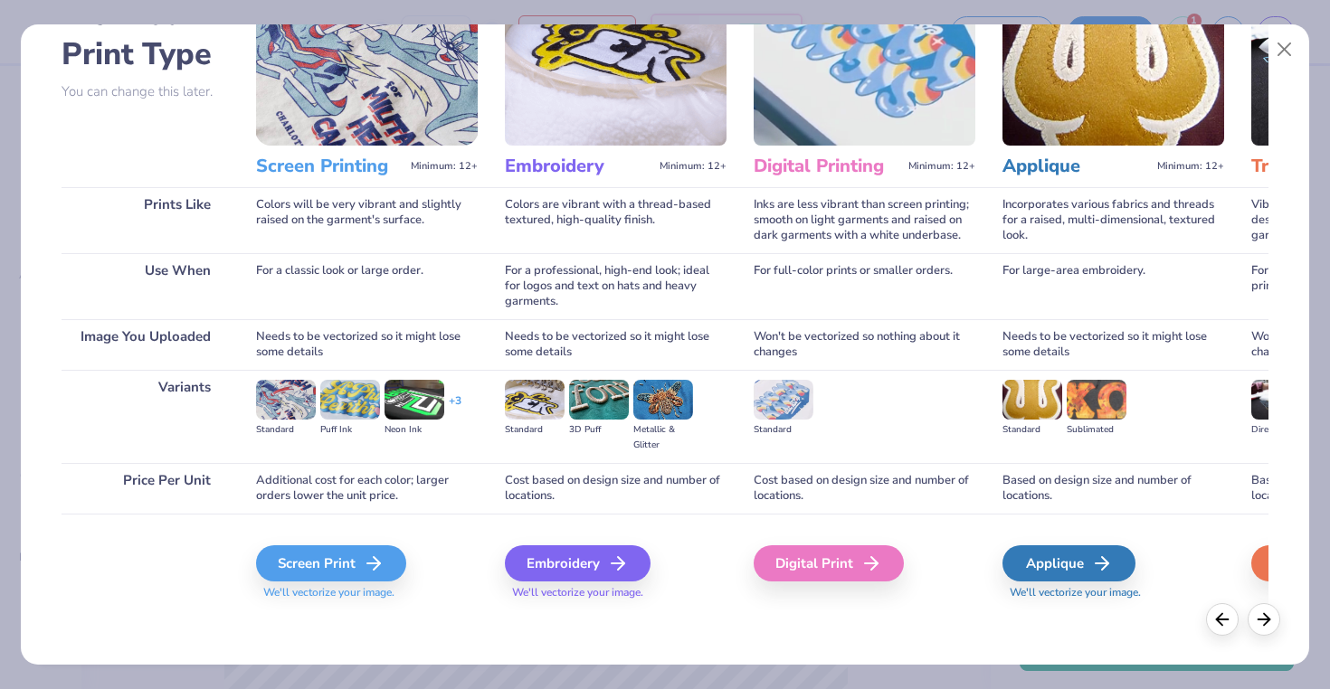
scroll to position [122, 0]
click at [353, 566] on div "Screen Print" at bounding box center [334, 563] width 150 height 36
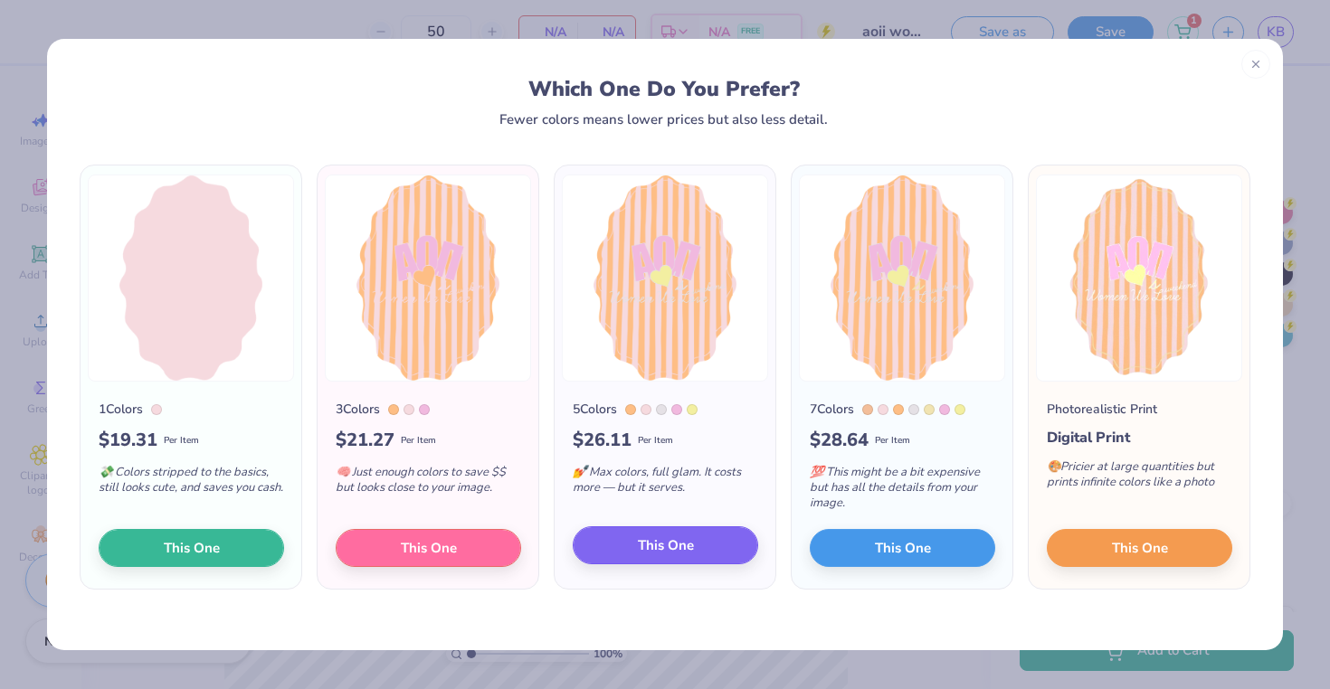
click at [639, 544] on span "This One" at bounding box center [666, 545] width 56 height 21
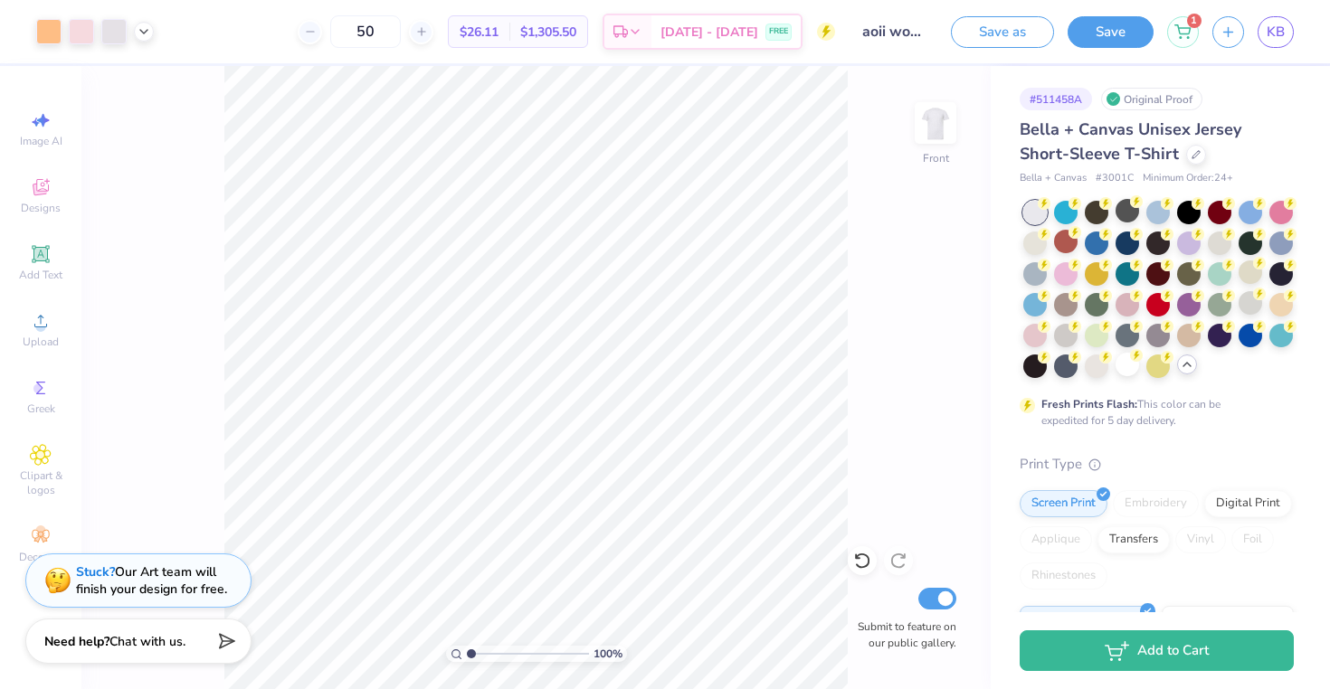
click at [144, 42] on div at bounding box center [95, 31] width 118 height 25
click at [143, 30] on icon at bounding box center [144, 30] width 14 height 14
click at [118, 33] on div at bounding box center [113, 29] width 25 height 25
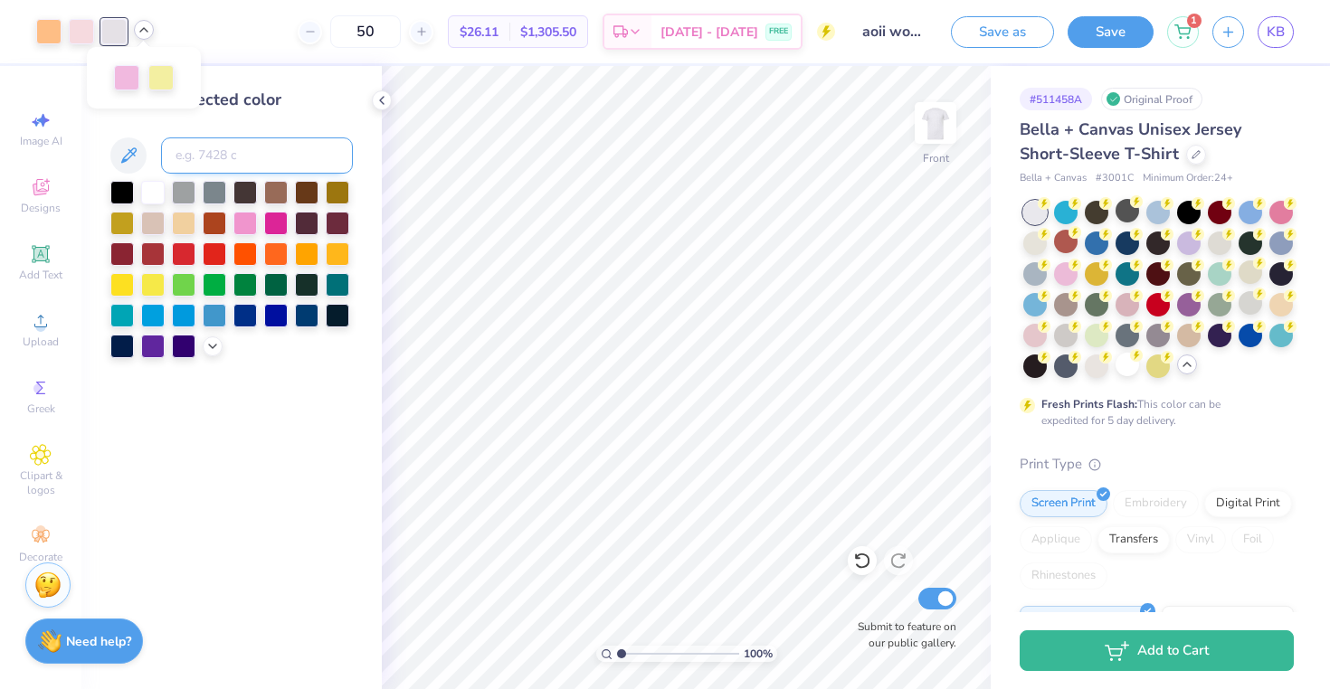
click at [246, 159] on input at bounding box center [257, 155] width 192 height 36
type input "yellow 0131"
click at [142, 26] on icon at bounding box center [144, 30] width 14 height 14
click at [197, 30] on div "50 $24.60 Per Item $1,230.00 Total Est. Delivery Sep 7 - 10 FREE" at bounding box center [500, 31] width 667 height 63
drag, startPoint x: 620, startPoint y: 655, endPoint x: 629, endPoint y: 664, distance: 12.8
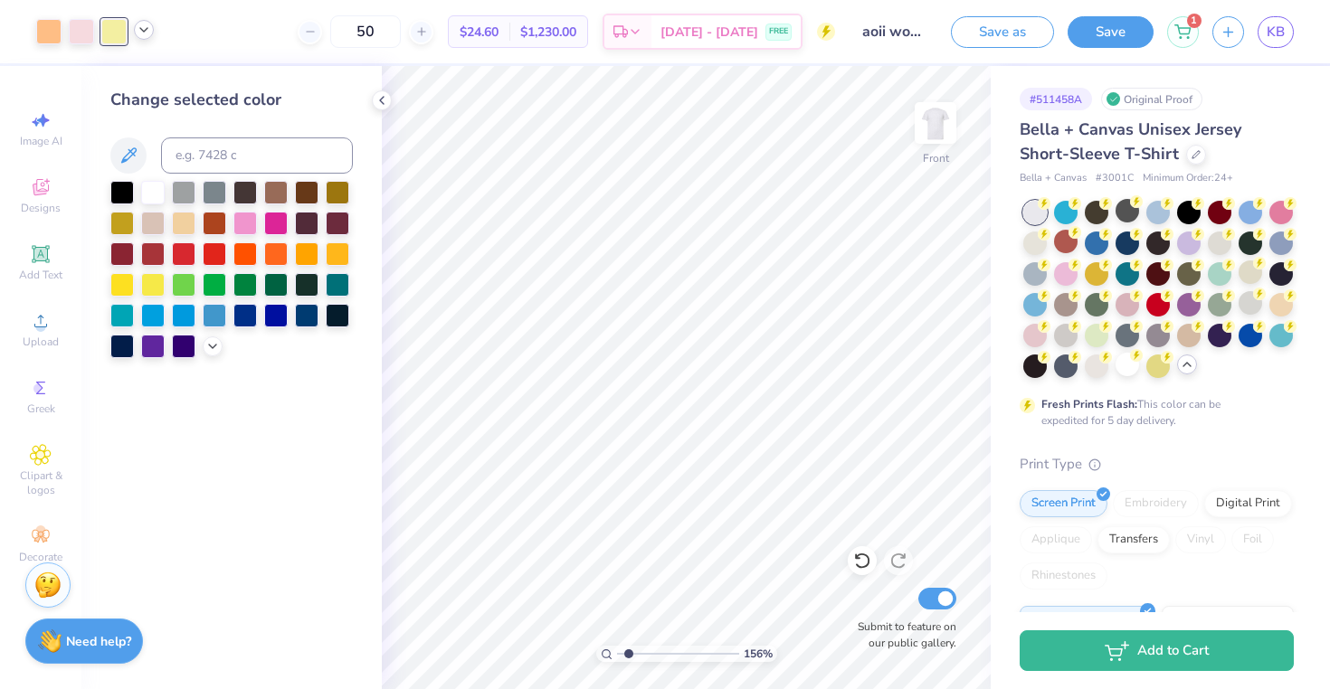
click at [629, 664] on div "156 %" at bounding box center [685, 377] width 623 height 623
drag, startPoint x: 626, startPoint y: 656, endPoint x: 594, endPoint y: 658, distance: 31.8
type input "1"
click at [594, 658] on div "100 %" at bounding box center [685, 377] width 623 height 623
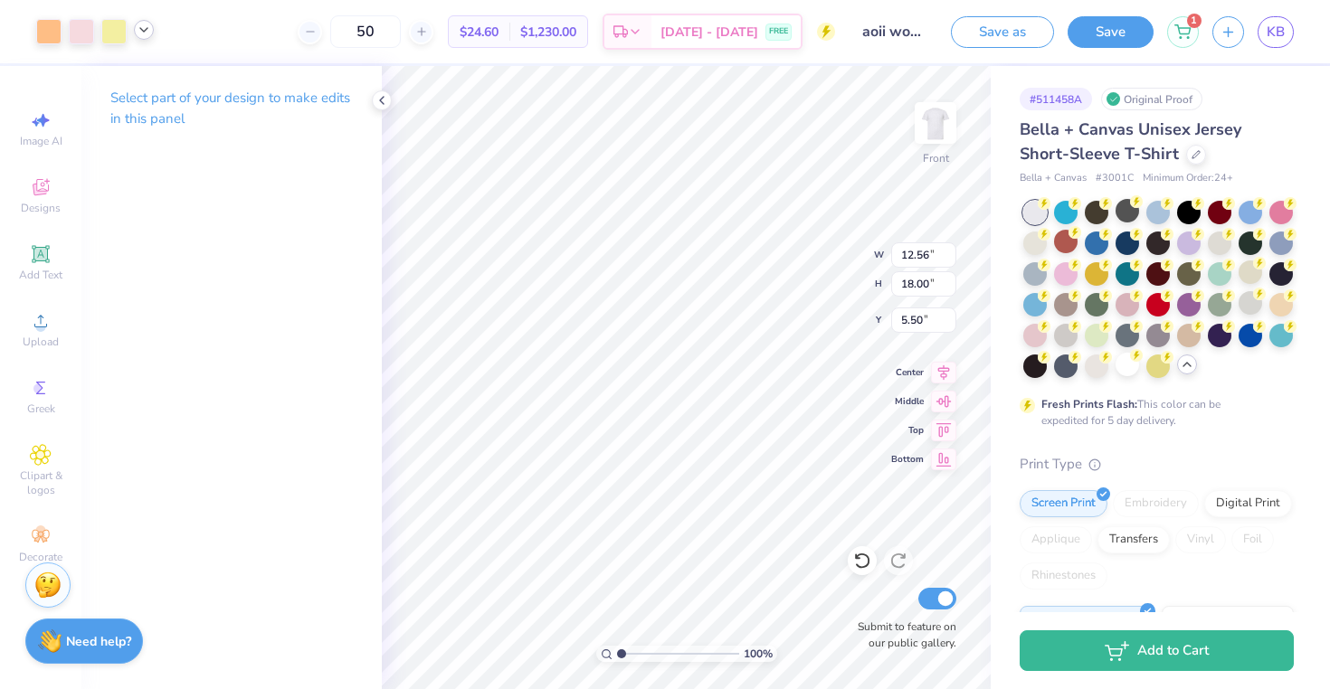
type input "9.70"
type input "13.90"
type input "7.14"
type input "3.00"
type input "10.20"
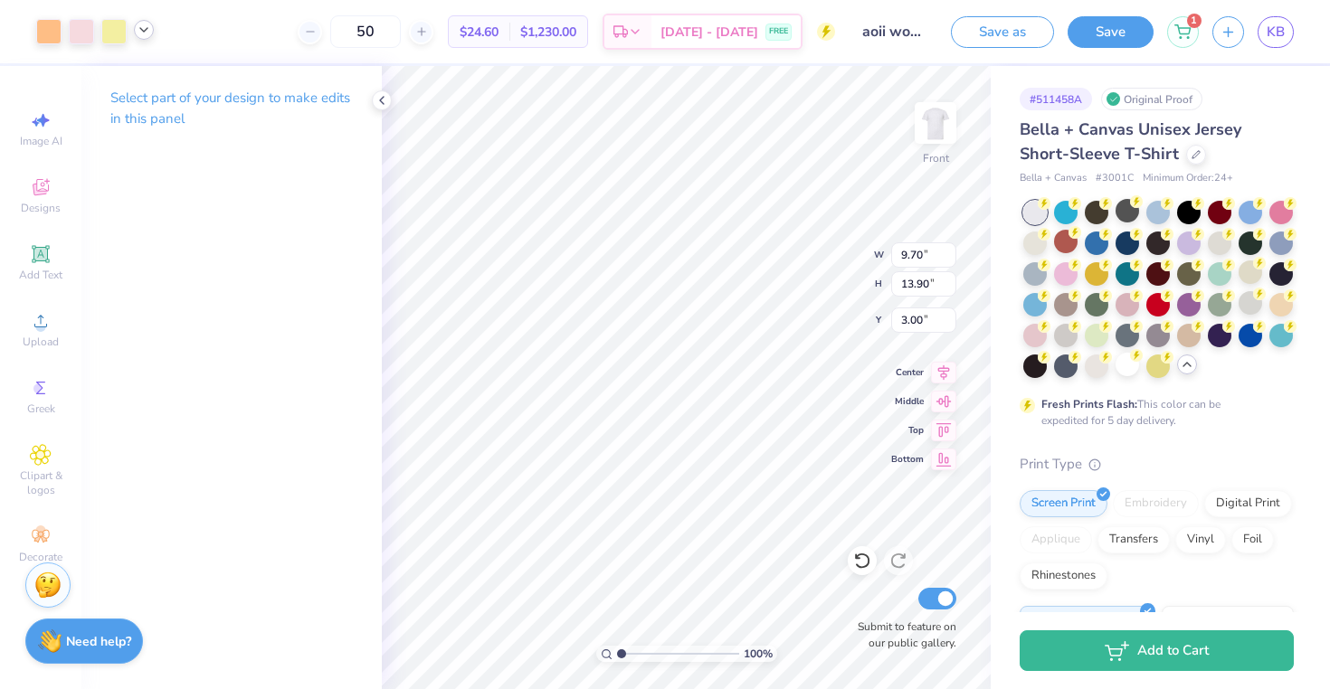
type input "14.61"
click at [935, 141] on img at bounding box center [935, 123] width 72 height 72
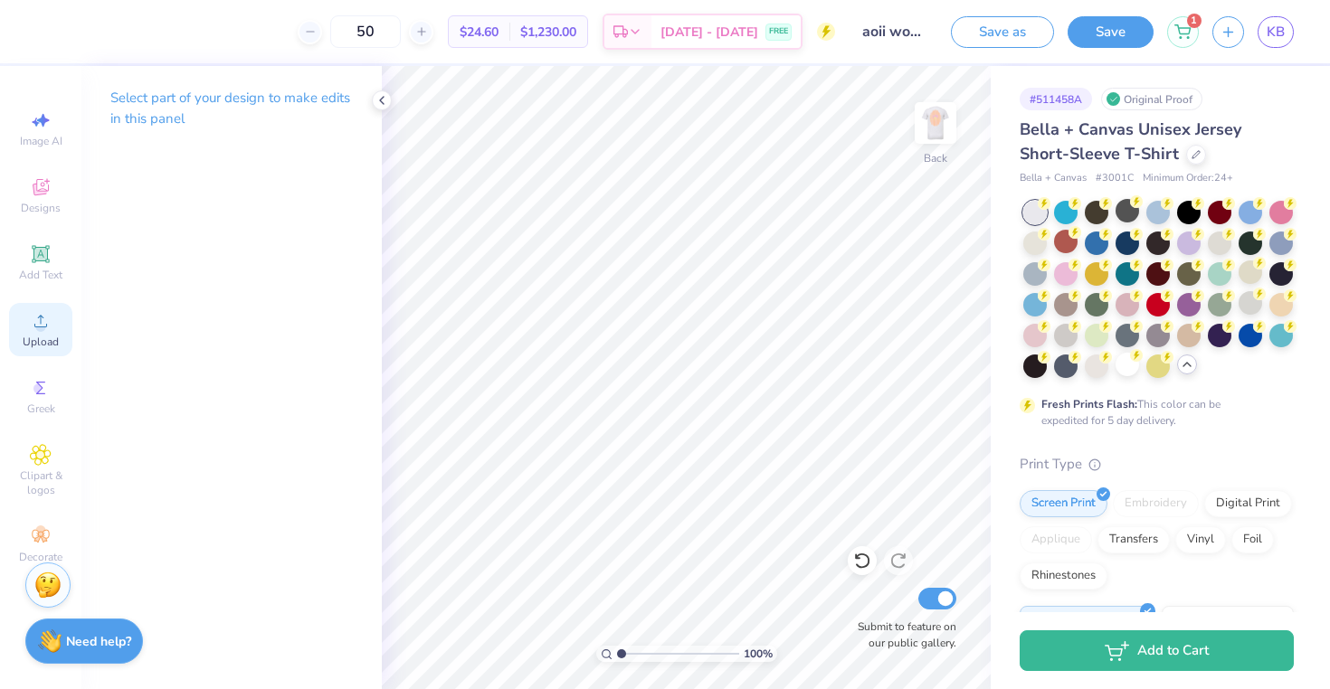
click at [39, 334] on div "Upload" at bounding box center [40, 329] width 63 height 53
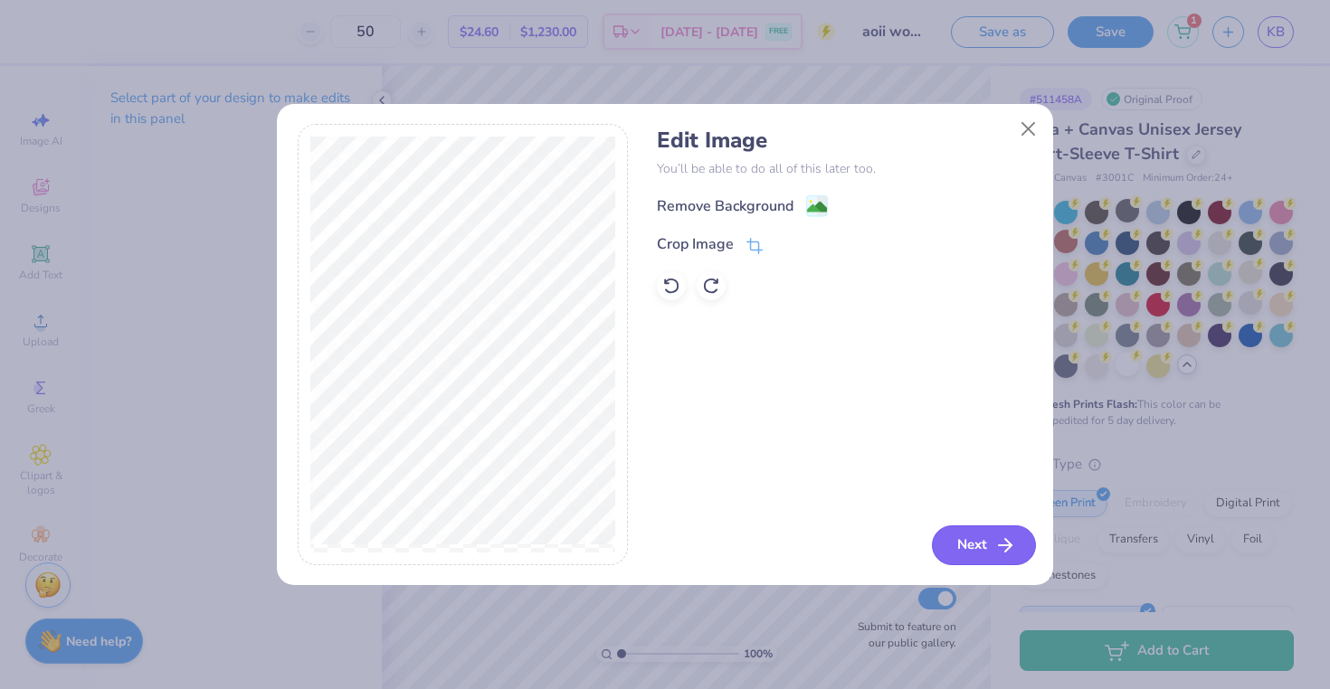
click at [982, 538] on button "Next" at bounding box center [984, 545] width 104 height 40
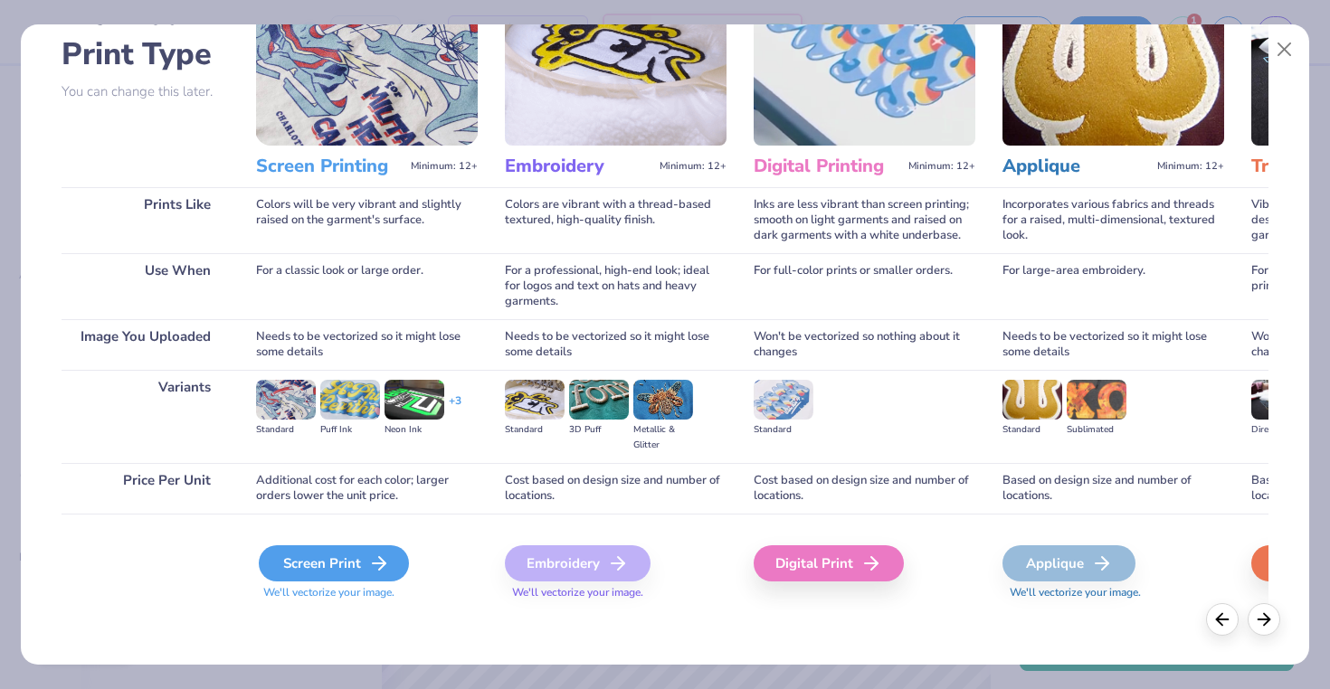
click at [329, 577] on div "Screen Print" at bounding box center [334, 563] width 150 height 36
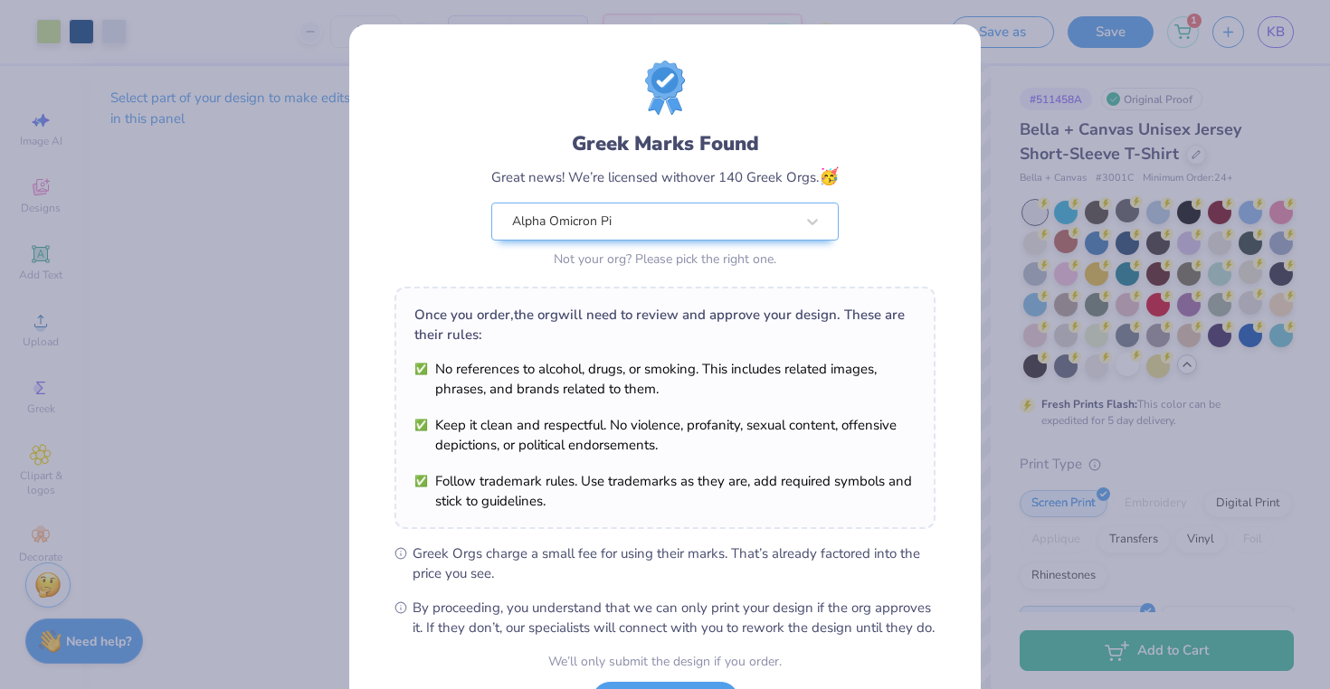
click at [635, 355] on body "Art colors 50 $30.94 Per Item $1,547.00 Total Est. Delivery Sep 7 - 10 FREE Des…" at bounding box center [665, 344] width 1330 height 689
type input "10.15"
type input "7.33"
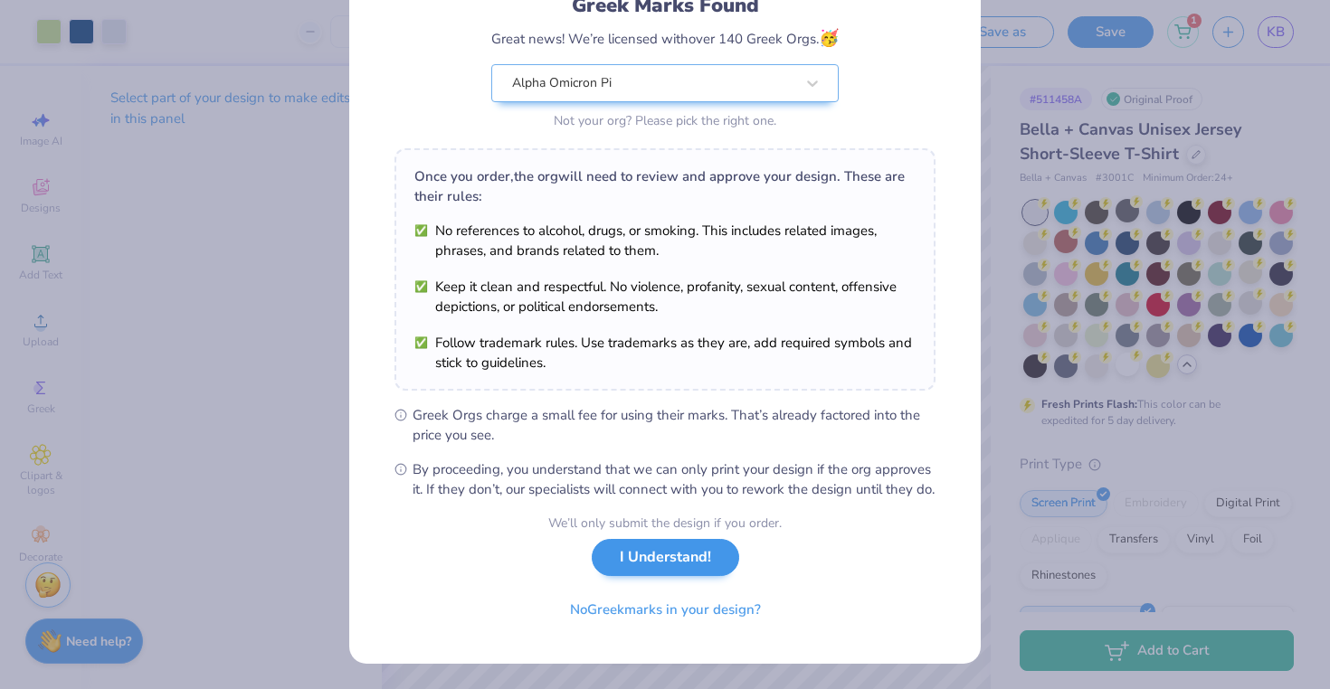
scroll to position [157, 0]
click at [671, 560] on button "I Understand!" at bounding box center [665, 557] width 147 height 37
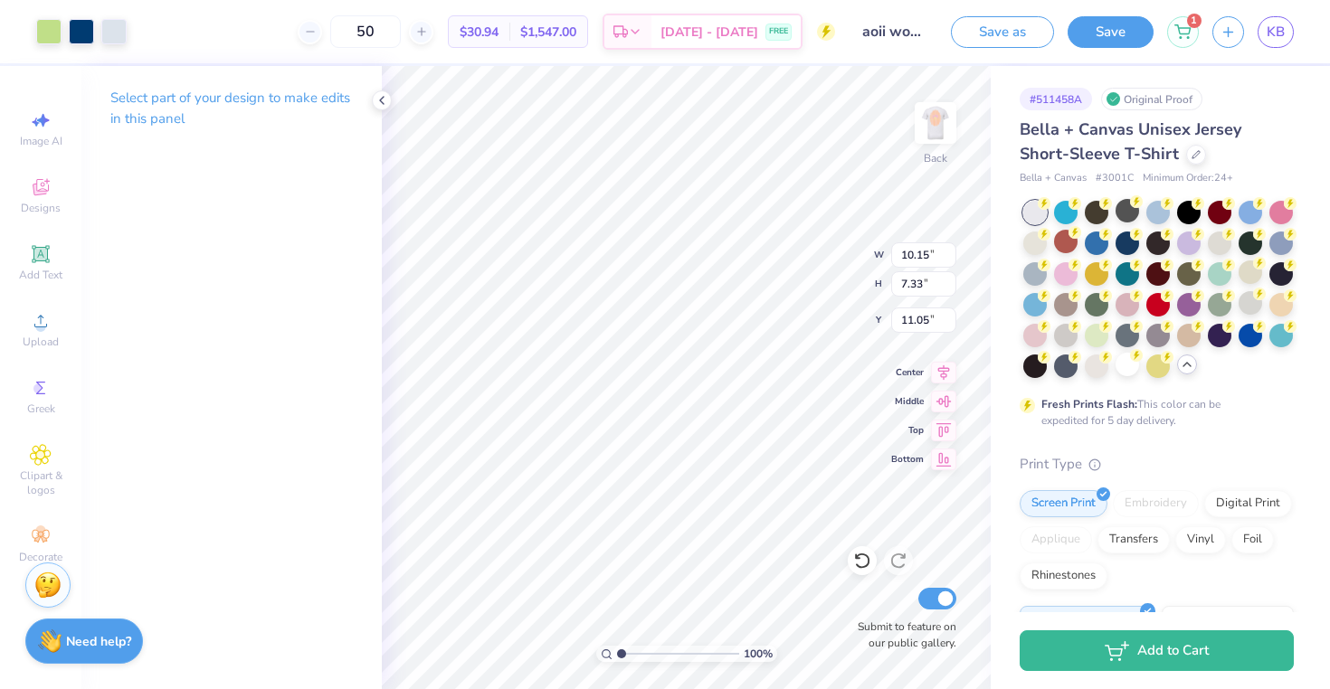
type input "4.61"
click at [924, 146] on img at bounding box center [935, 123] width 72 height 72
click at [947, 128] on img at bounding box center [935, 123] width 72 height 72
click at [43, 24] on div at bounding box center [48, 29] width 25 height 25
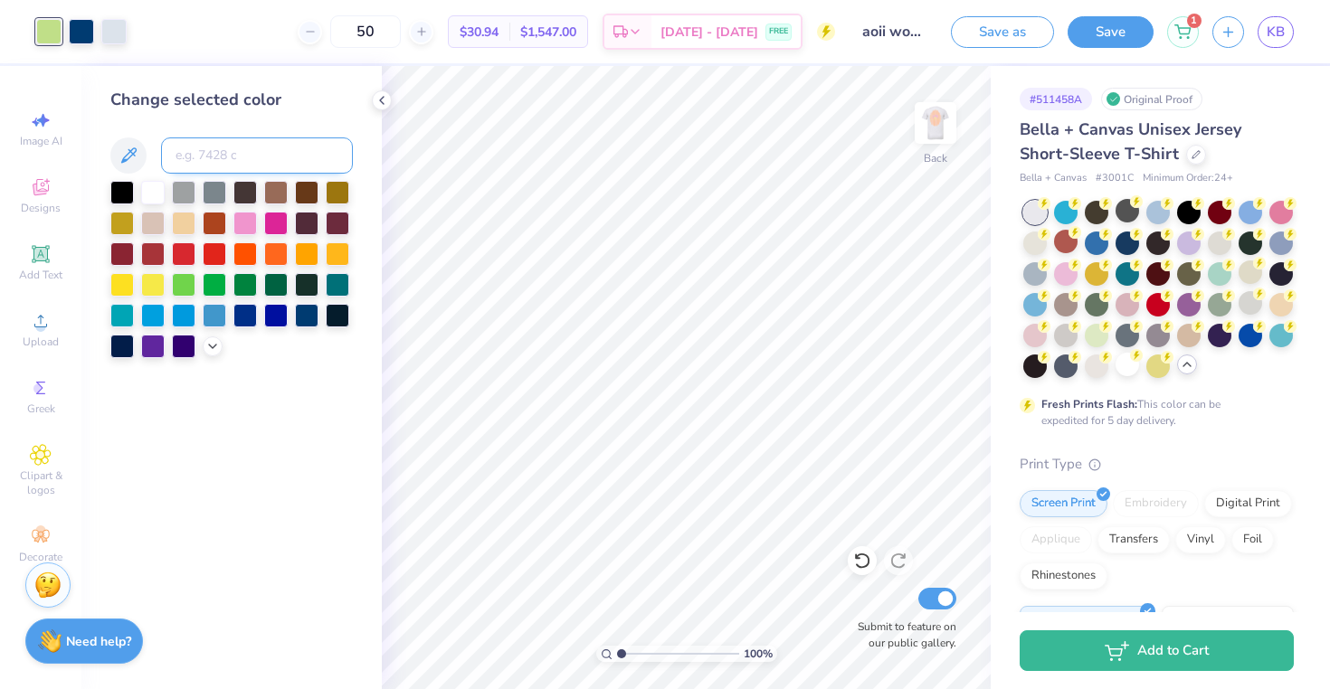
click at [245, 160] on input at bounding box center [257, 155] width 192 height 36
type input "713"
click at [935, 126] on img at bounding box center [935, 123] width 72 height 72
click at [149, 34] on icon at bounding box center [144, 30] width 14 height 14
click at [929, 124] on img at bounding box center [935, 123] width 72 height 72
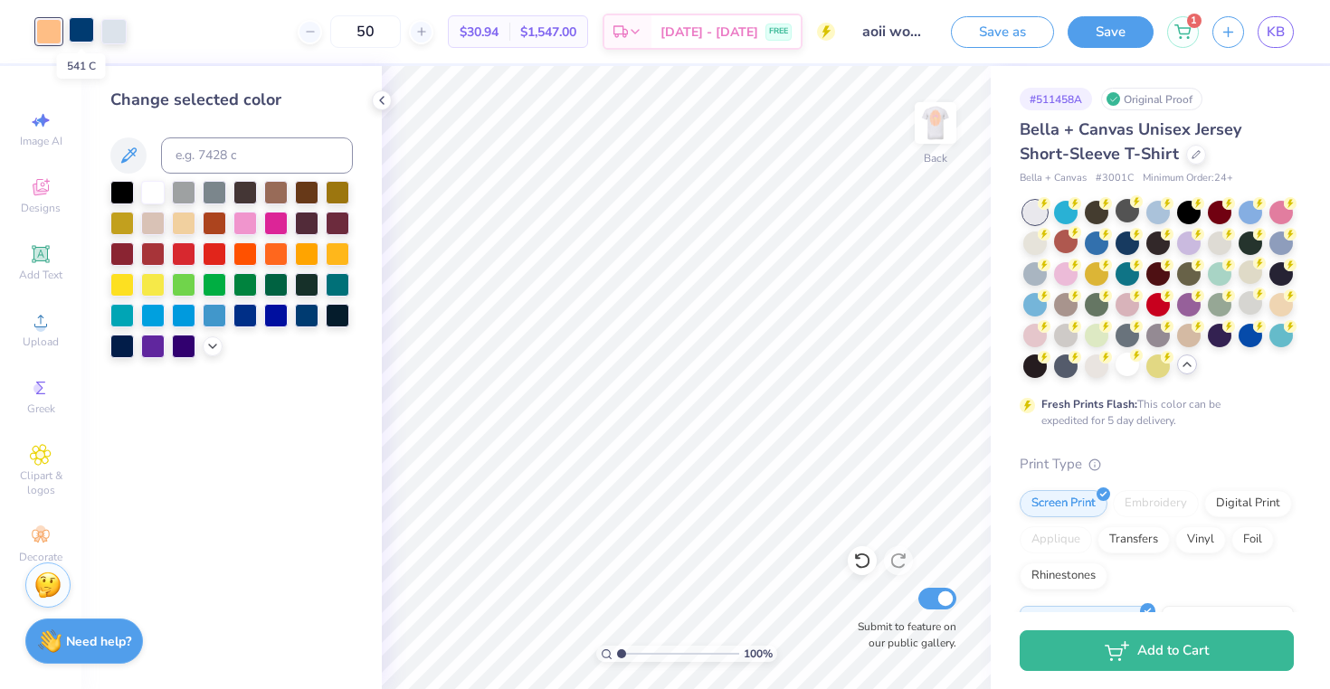
click at [77, 26] on div at bounding box center [81, 29] width 25 height 25
click at [221, 152] on input at bounding box center [257, 155] width 192 height 36
type input "2365"
click at [940, 129] on img at bounding box center [935, 123] width 72 height 72
click at [936, 128] on img at bounding box center [935, 123] width 72 height 72
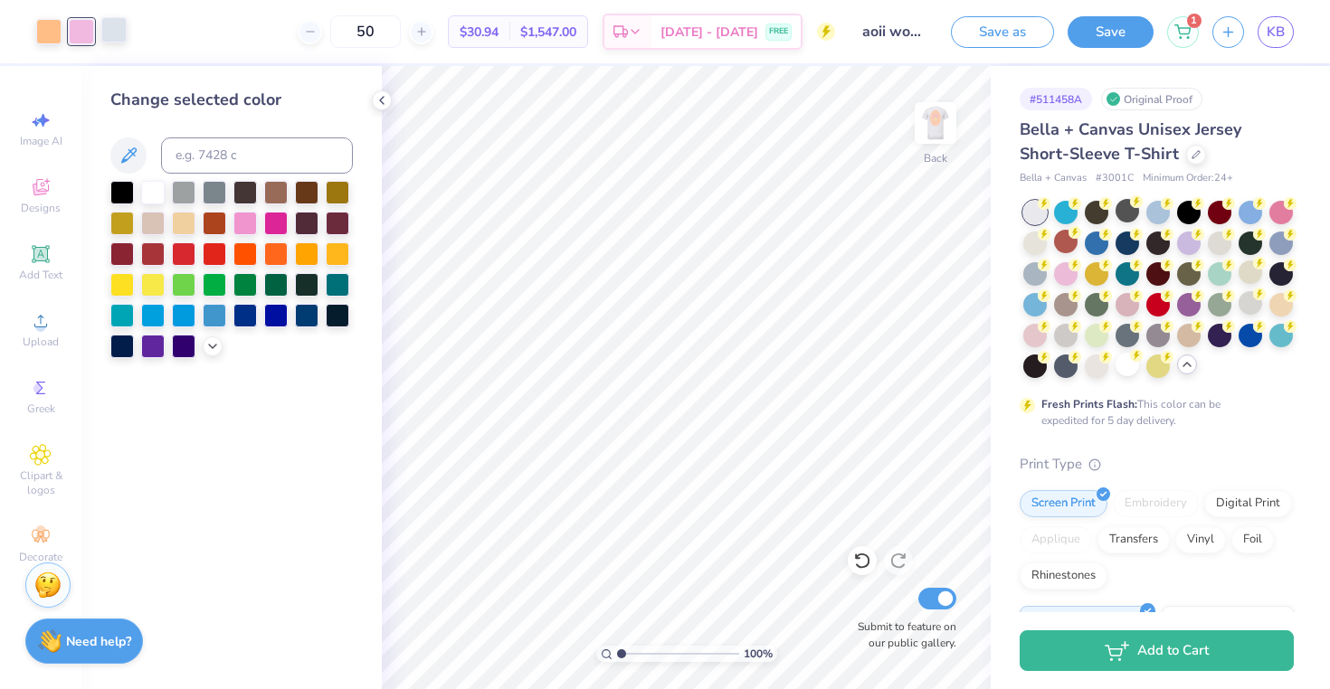
click at [114, 32] on div at bounding box center [113, 29] width 25 height 25
click at [214, 156] on input at bounding box center [257, 155] width 192 height 36
type input "yellow 0131"
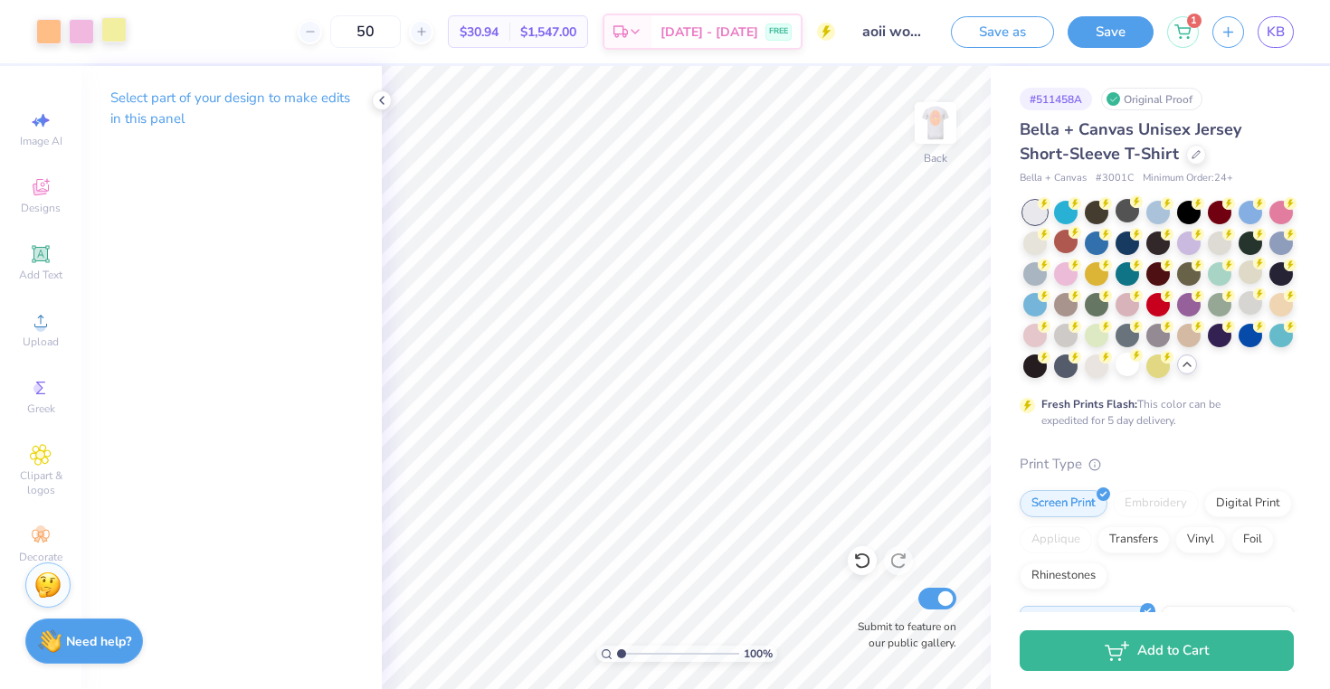
click at [106, 33] on div at bounding box center [113, 29] width 25 height 25
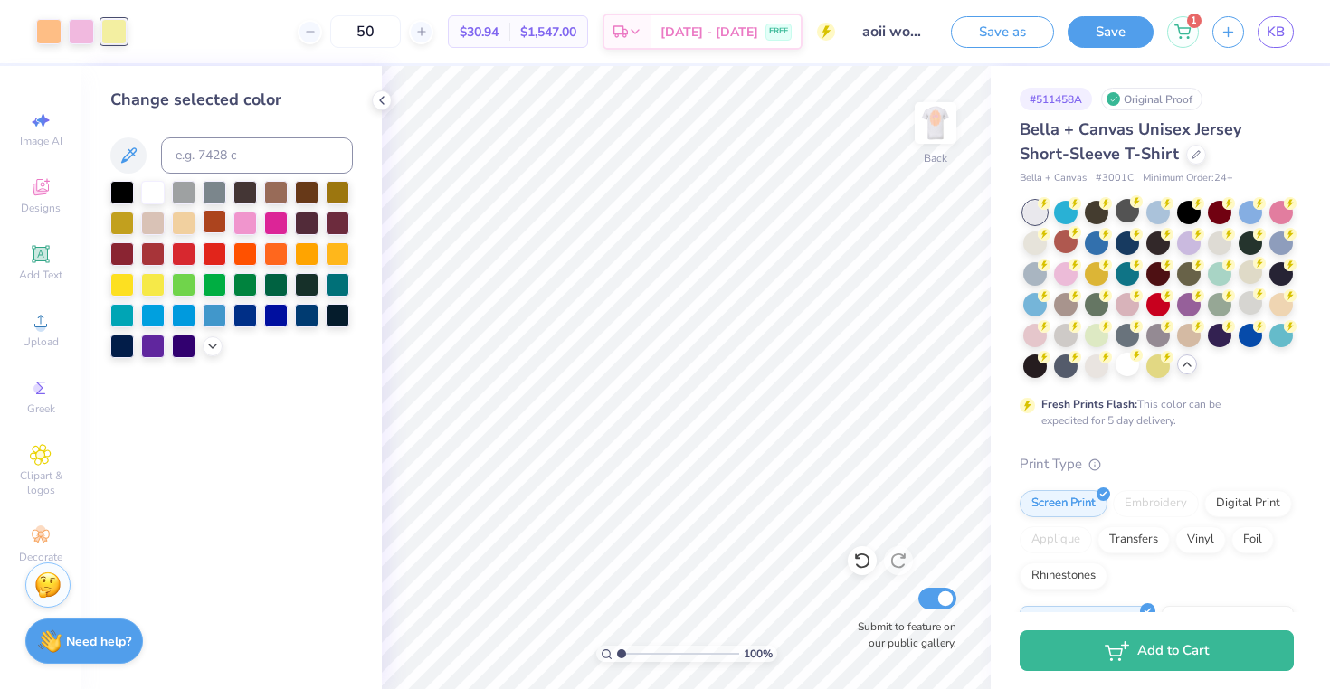
click at [216, 226] on div at bounding box center [215, 222] width 24 height 24
click at [213, 166] on input at bounding box center [257, 155] width 192 height 36
click at [86, 33] on div at bounding box center [81, 29] width 25 height 25
click at [234, 154] on input at bounding box center [257, 155] width 192 height 36
type input "yellow 0131"
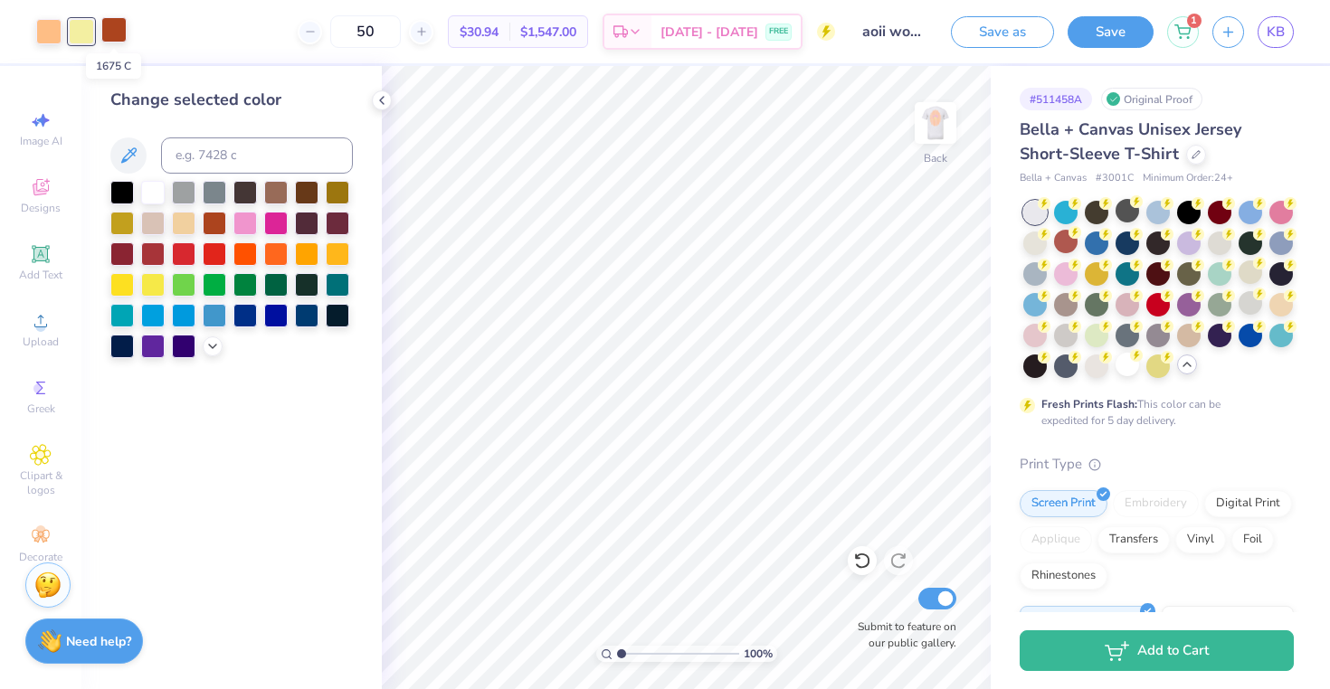
click at [109, 36] on div at bounding box center [113, 29] width 25 height 25
click at [238, 155] on input at bounding box center [257, 155] width 192 height 36
click at [935, 119] on img at bounding box center [935, 123] width 72 height 72
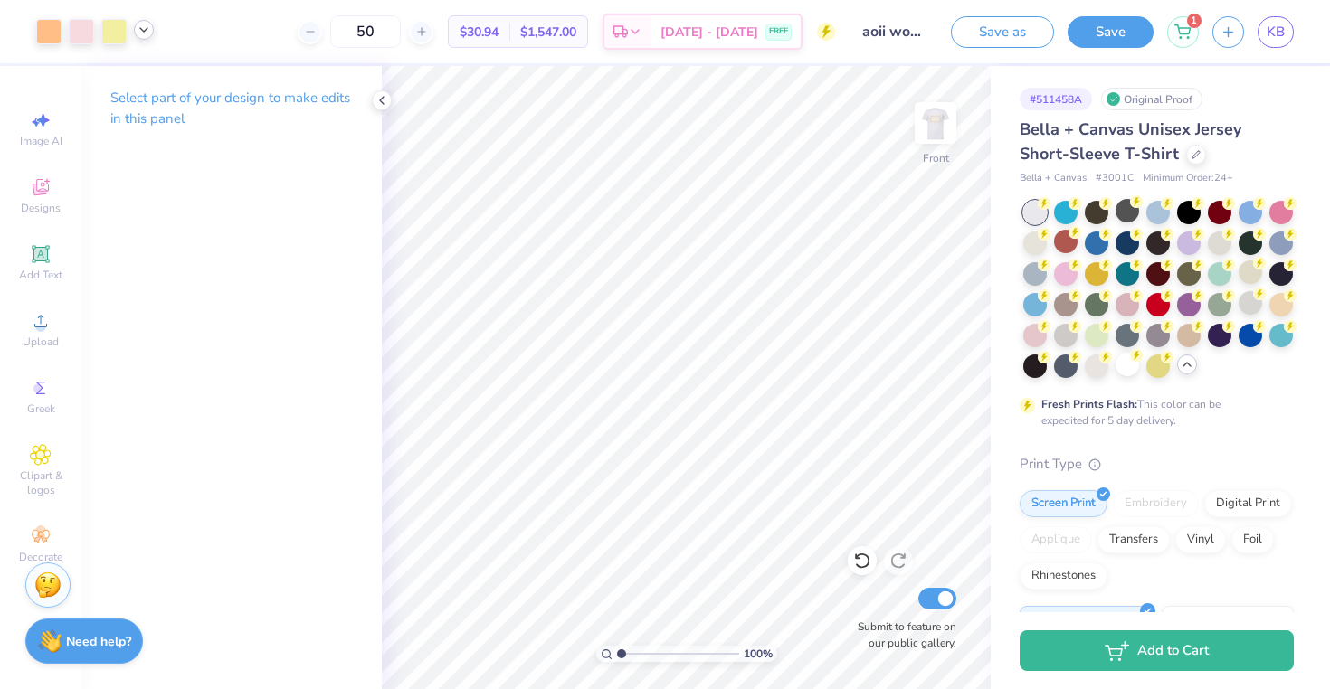
click at [147, 32] on icon at bounding box center [144, 30] width 14 height 14
click at [937, 125] on img at bounding box center [935, 123] width 72 height 72
click at [115, 33] on div at bounding box center [113, 29] width 25 height 25
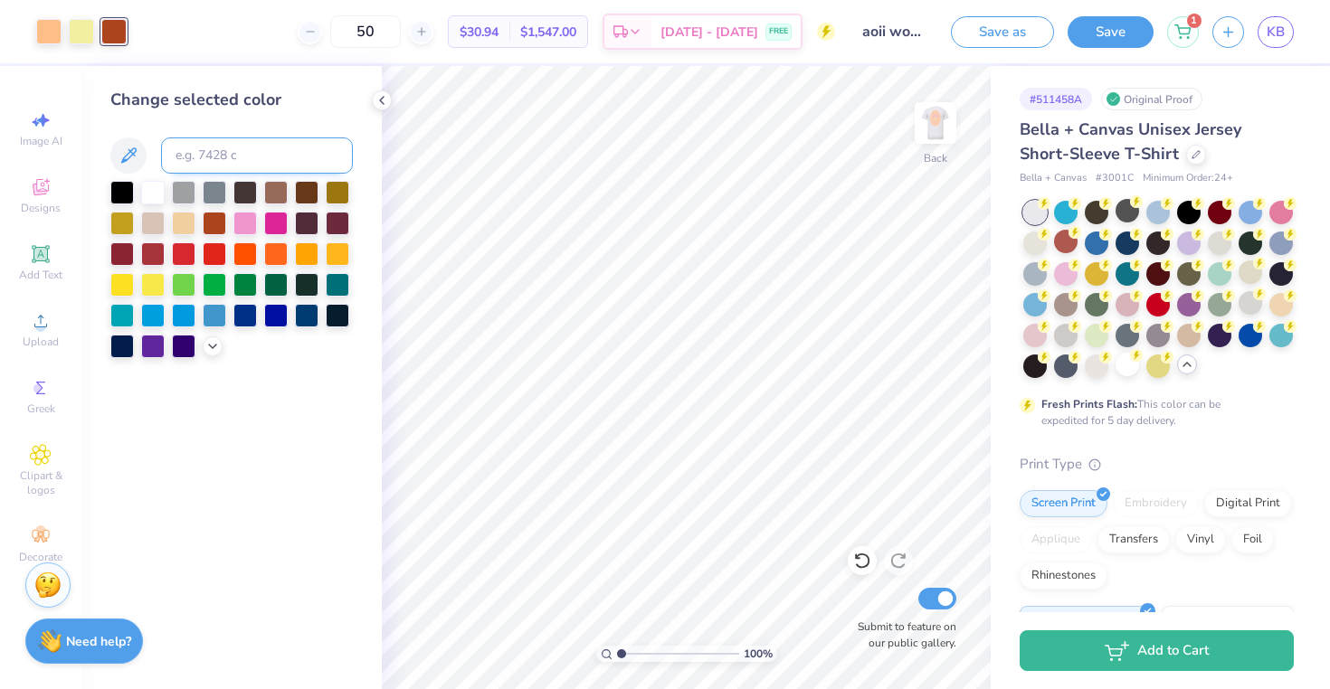
click at [227, 147] on input at bounding box center [257, 155] width 192 height 36
type input "2365"
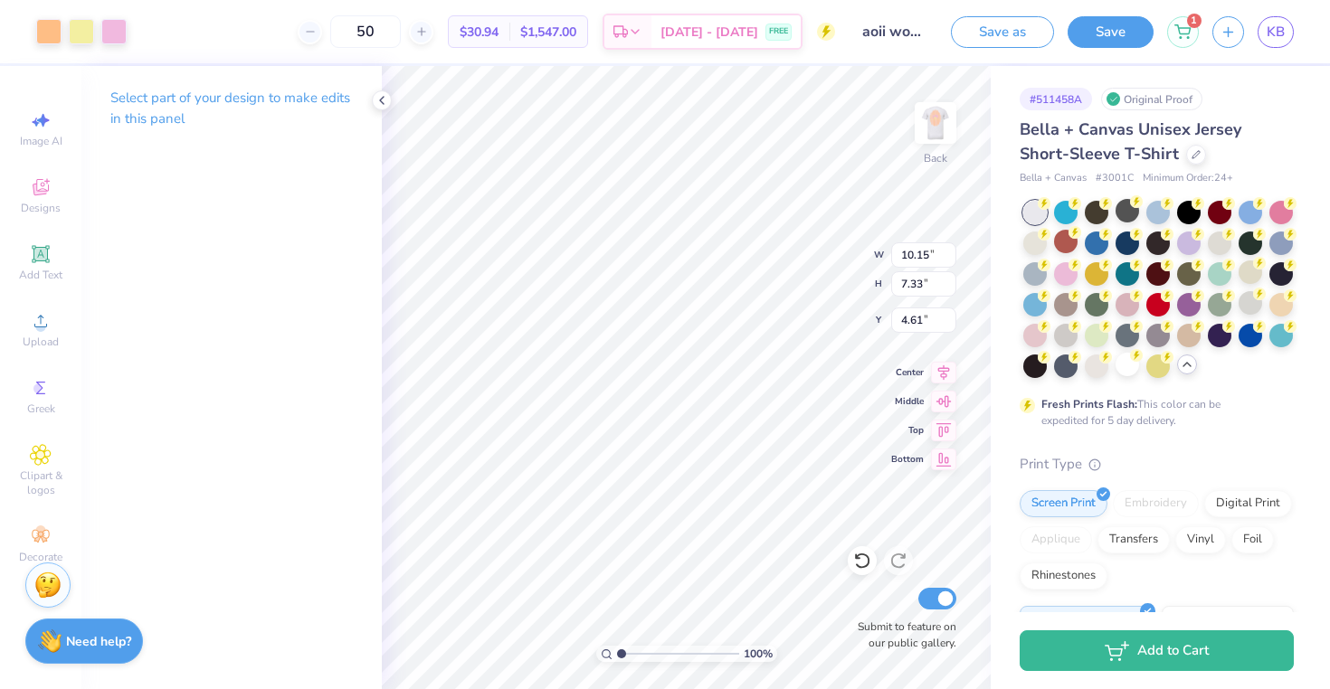
type input "3.85"
type input "2.78"
type input "3.53"
type input "4.84"
type input "3.49"
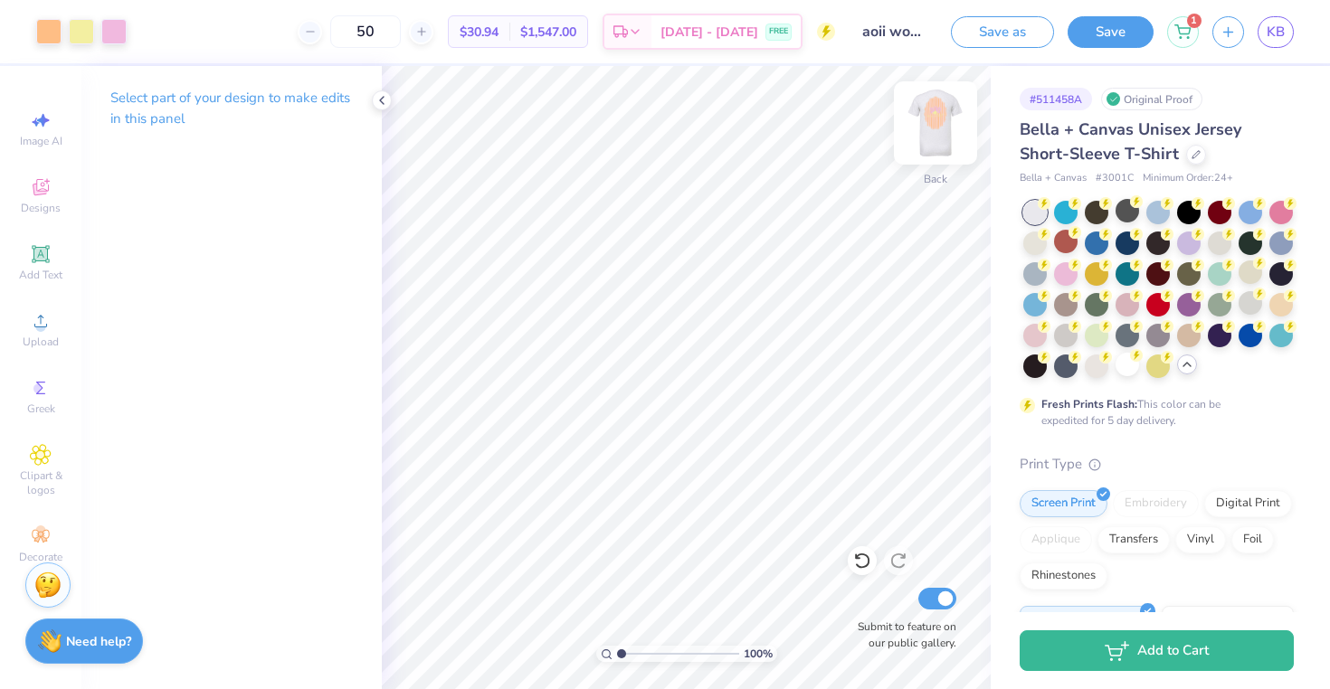
click at [931, 137] on img at bounding box center [935, 123] width 72 height 72
click at [931, 137] on img at bounding box center [935, 123] width 36 height 36
click at [945, 133] on img at bounding box center [935, 123] width 72 height 72
